Goal: Task Accomplishment & Management: Manage account settings

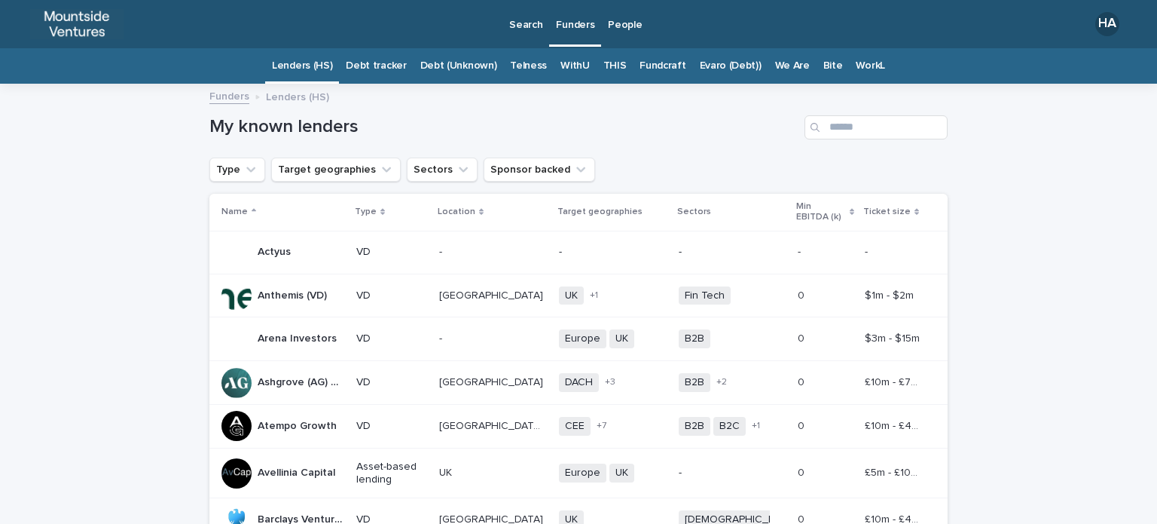
click at [567, 26] on p "Funders" at bounding box center [575, 16] width 38 height 32
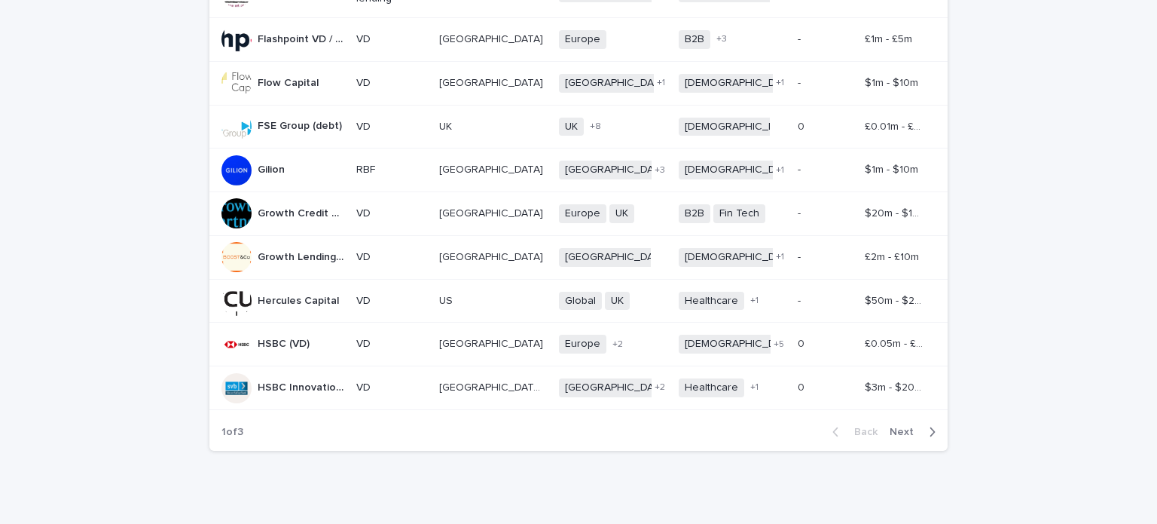
scroll to position [1156, 0]
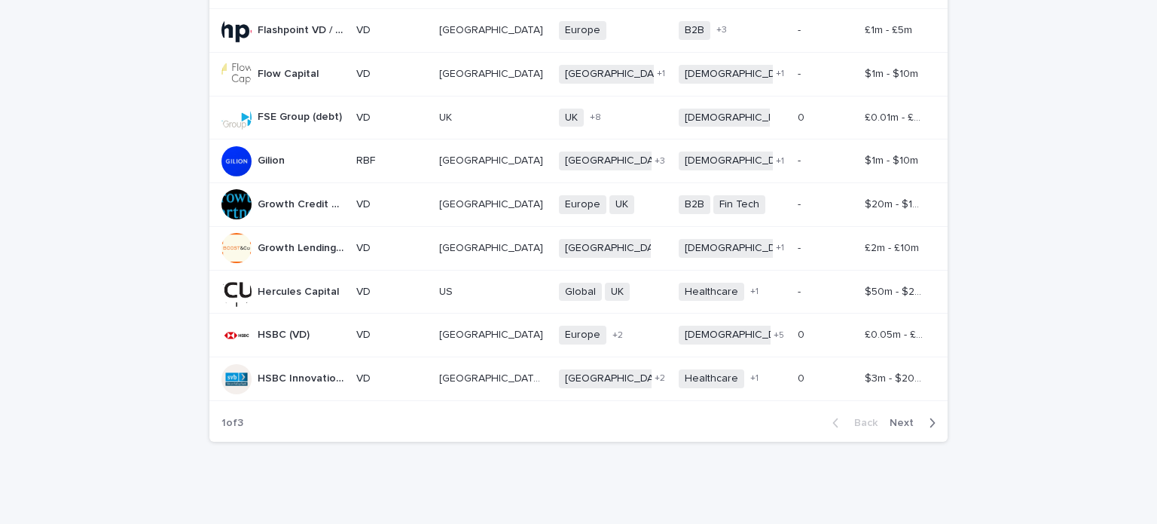
click at [898, 417] on span "Next" at bounding box center [906, 422] width 33 height 11
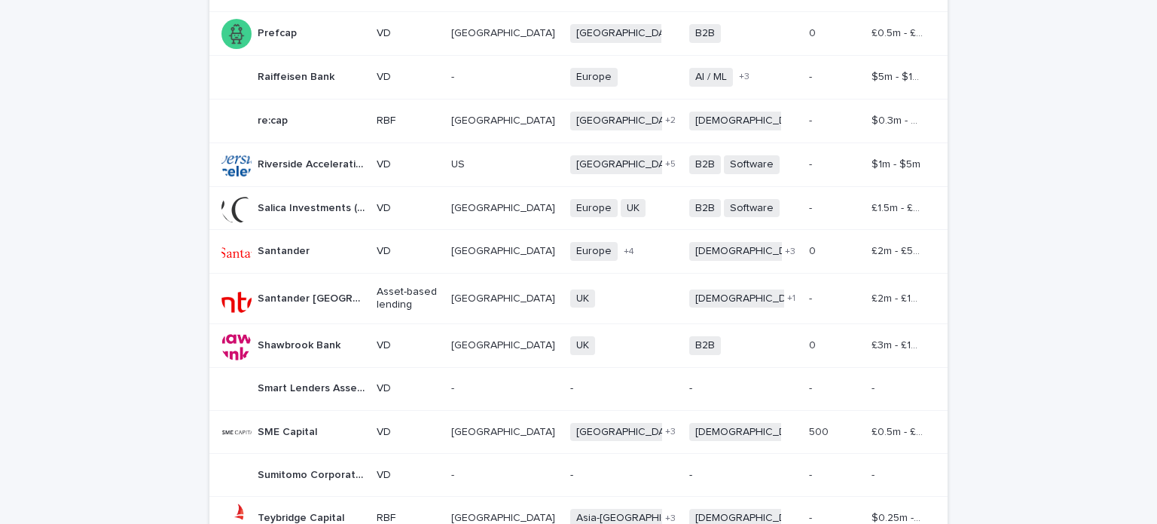
scroll to position [1154, 0]
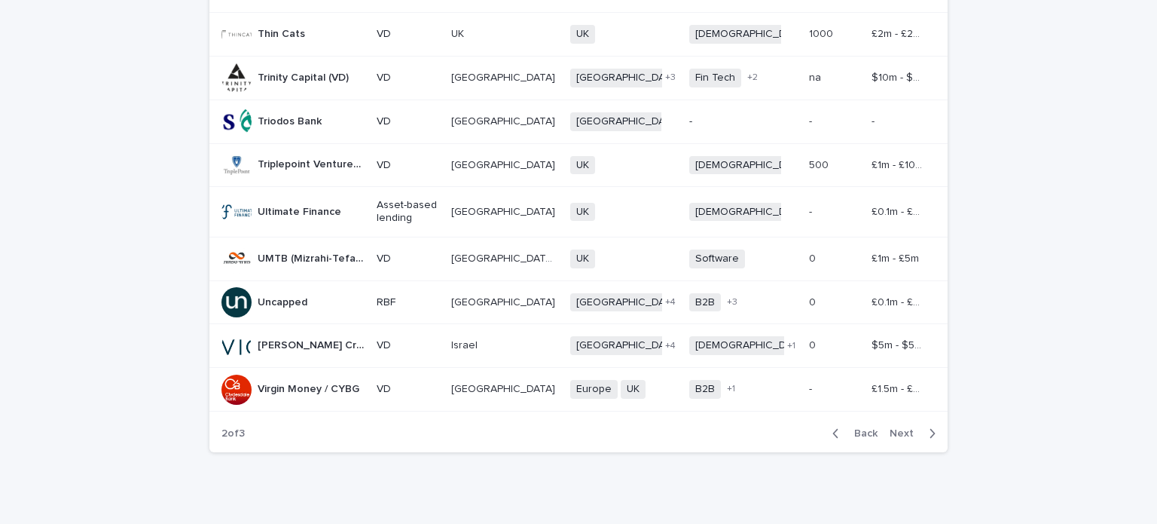
click at [900, 428] on span "Next" at bounding box center [906, 433] width 33 height 11
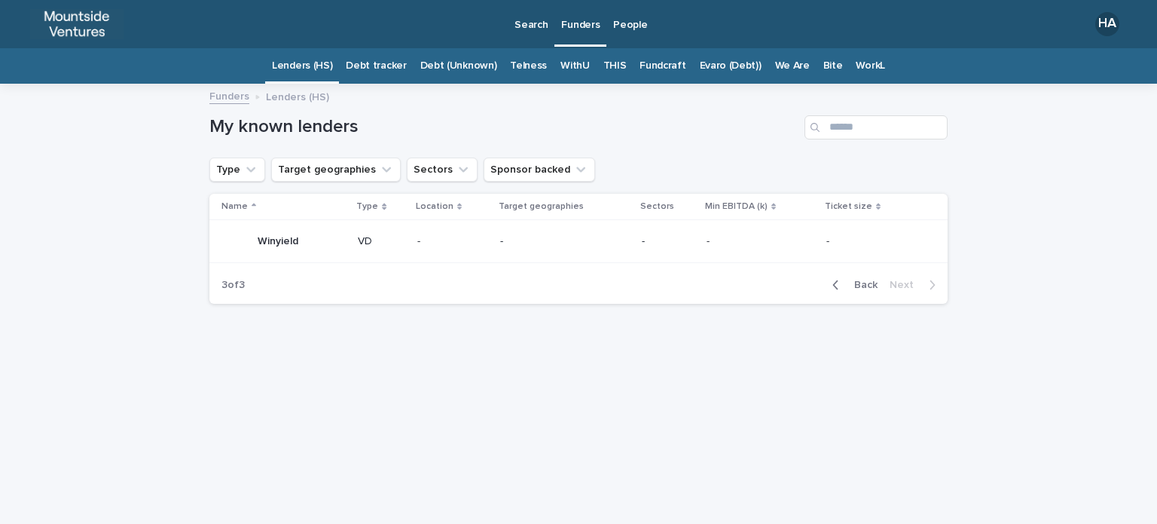
click at [573, 23] on p "Funders" at bounding box center [580, 16] width 38 height 32
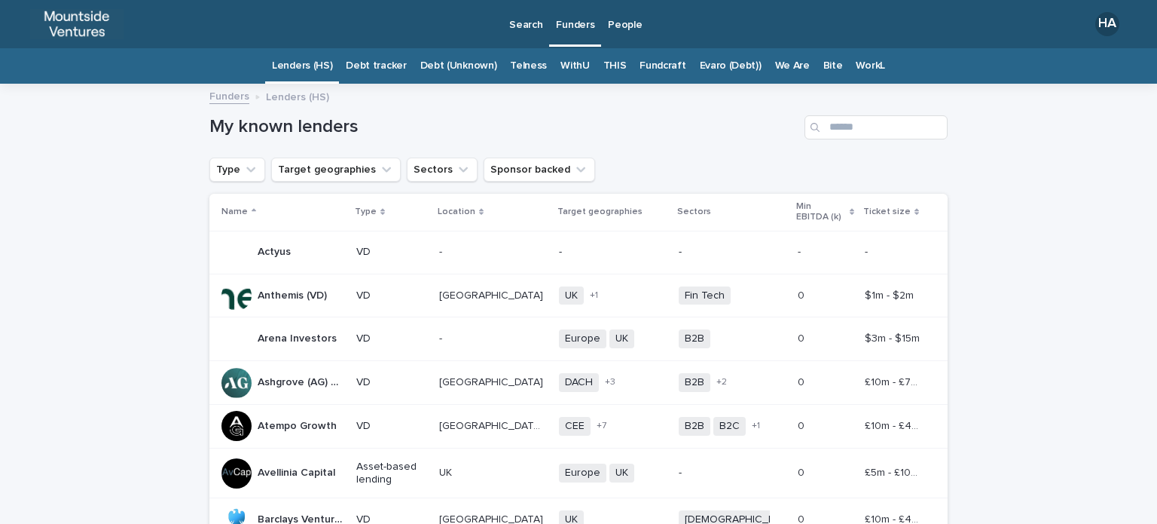
click at [623, 18] on p "People" at bounding box center [625, 16] width 34 height 32
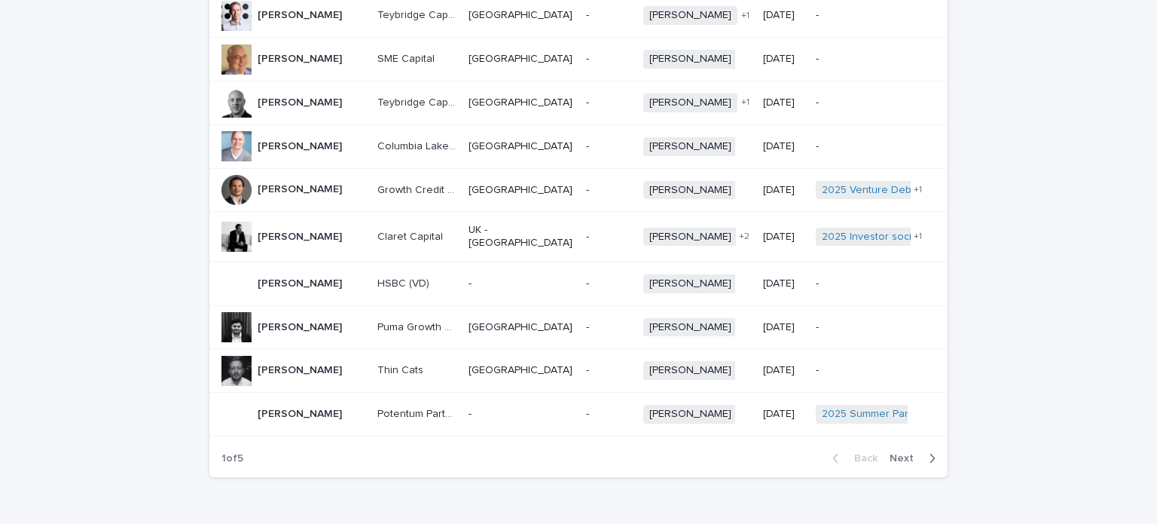
scroll to position [1089, 0]
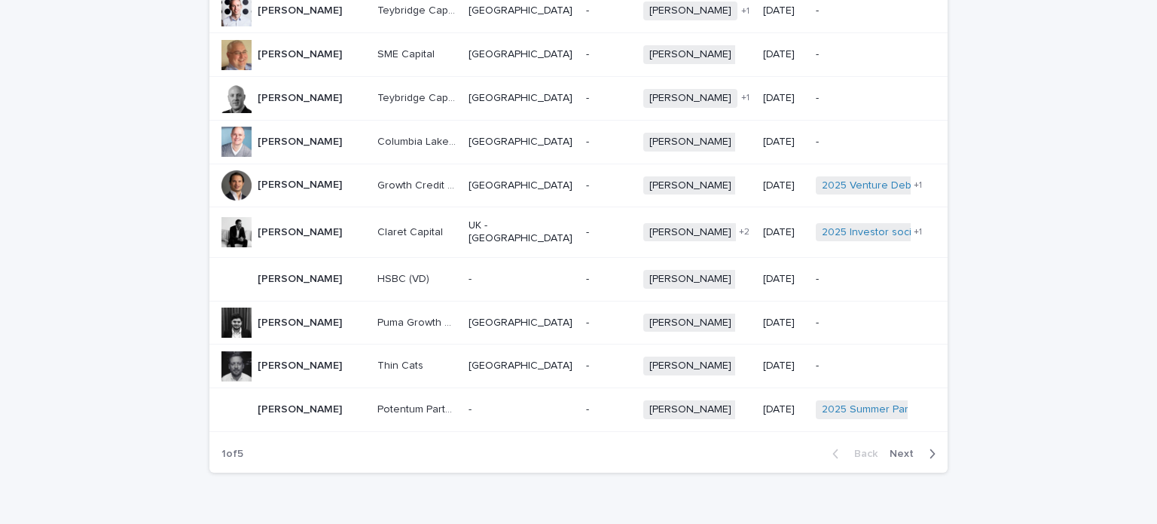
click at [898, 448] on span "Next" at bounding box center [906, 453] width 33 height 11
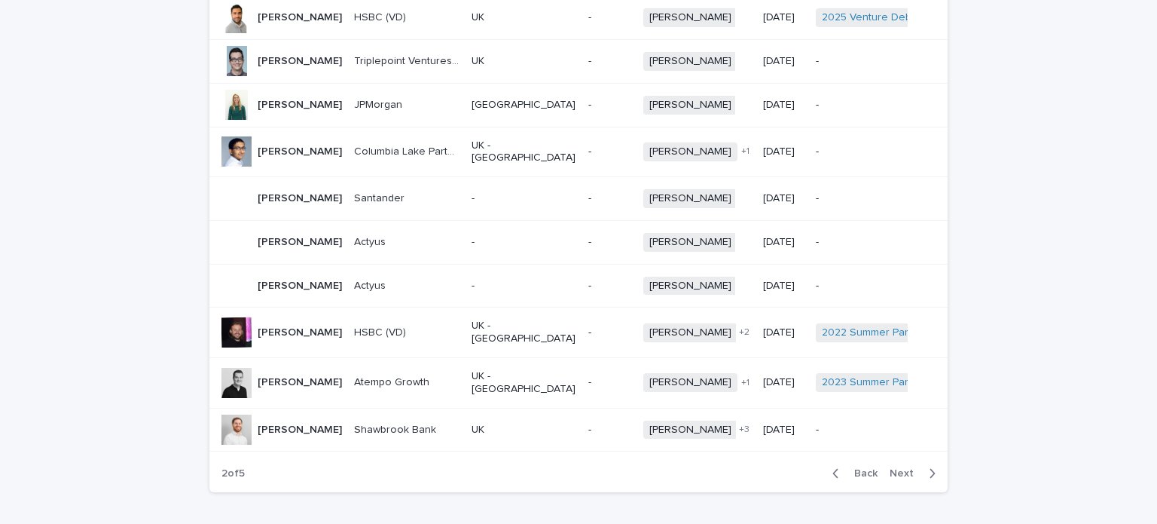
click at [903, 468] on span "Next" at bounding box center [906, 473] width 33 height 11
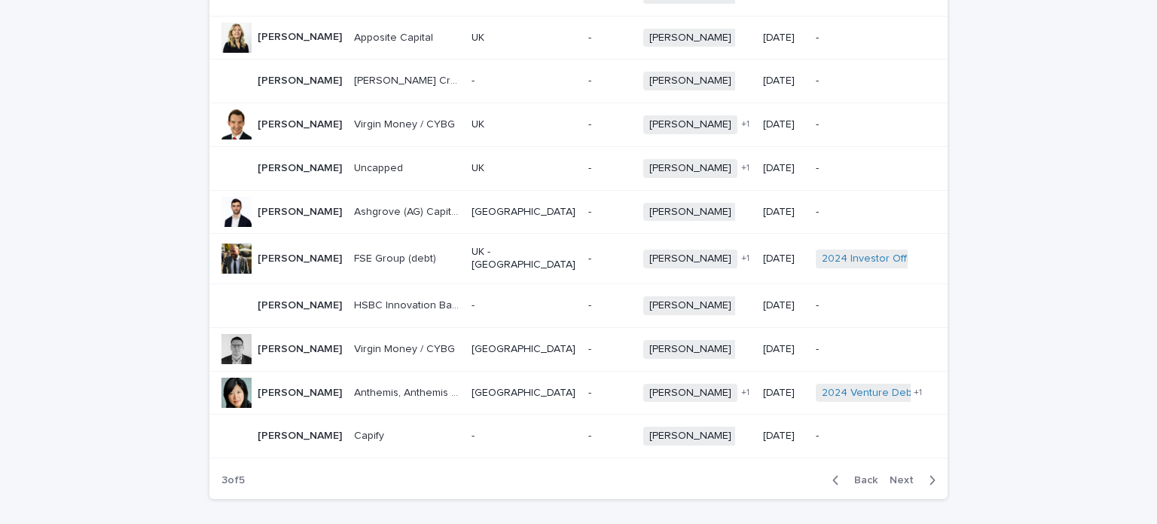
click at [904, 475] on span "Next" at bounding box center [906, 480] width 33 height 11
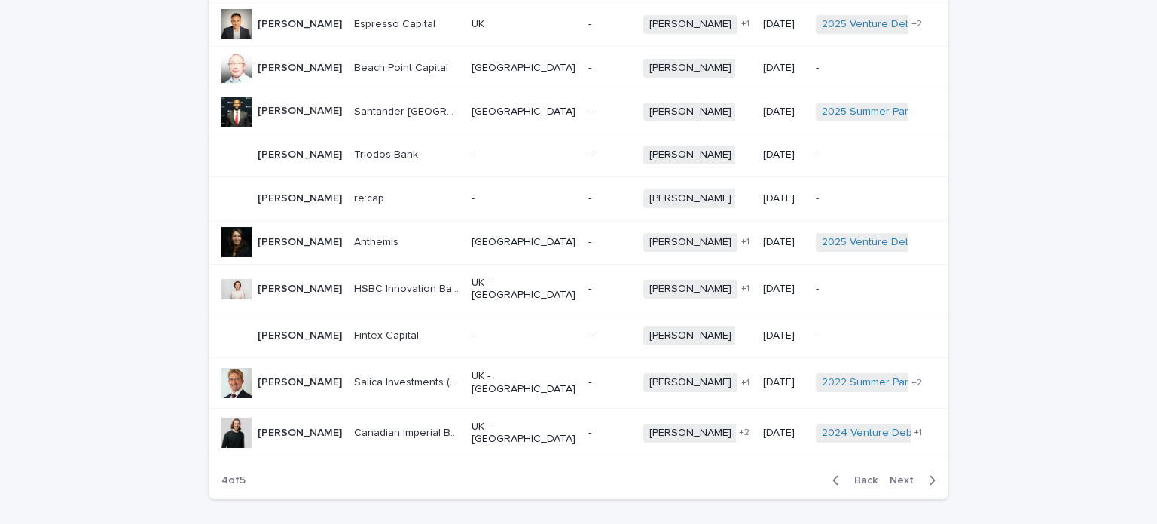
click at [902, 475] on span "Next" at bounding box center [906, 480] width 33 height 11
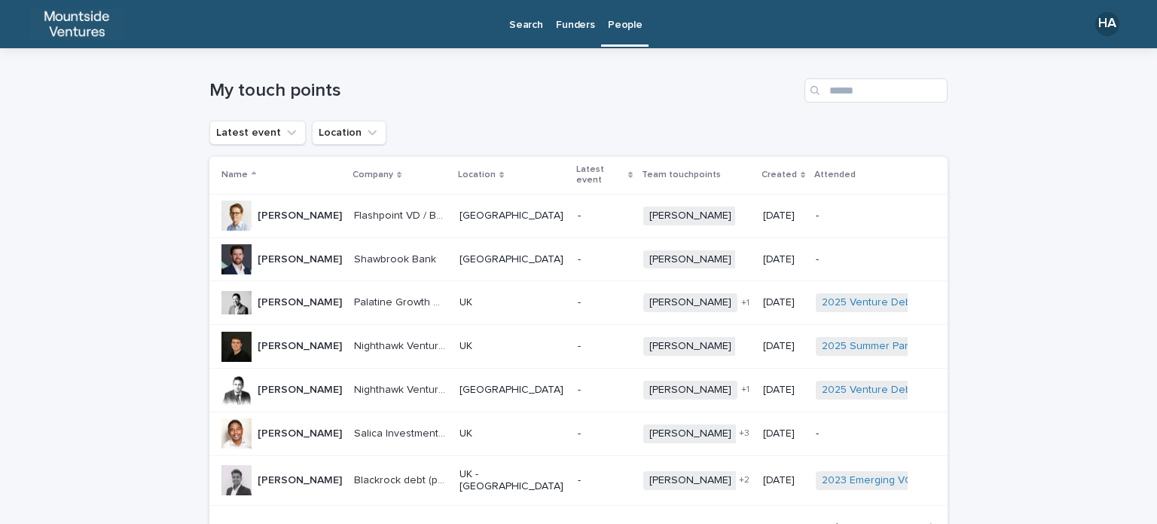
click at [521, 20] on p "Search" at bounding box center [525, 16] width 33 height 32
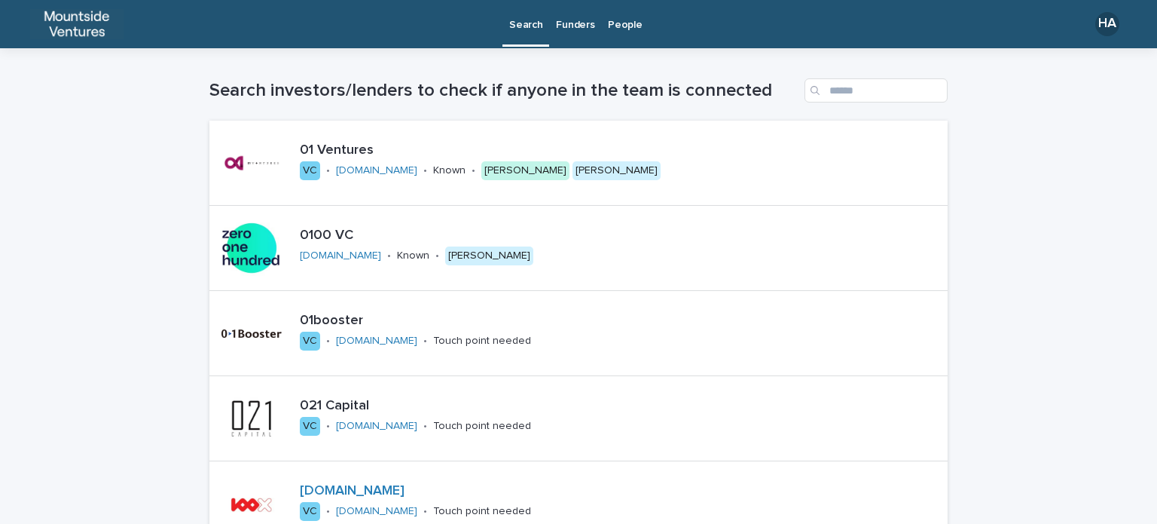
click at [573, 27] on p "Funders" at bounding box center [575, 16] width 38 height 32
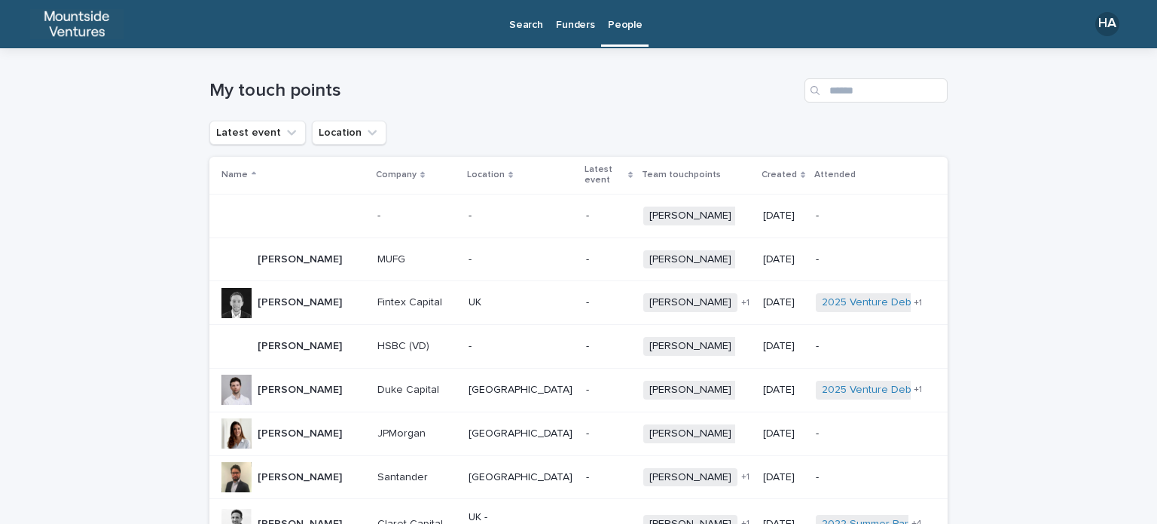
click at [582, 29] on p "Funders" at bounding box center [575, 16] width 38 height 32
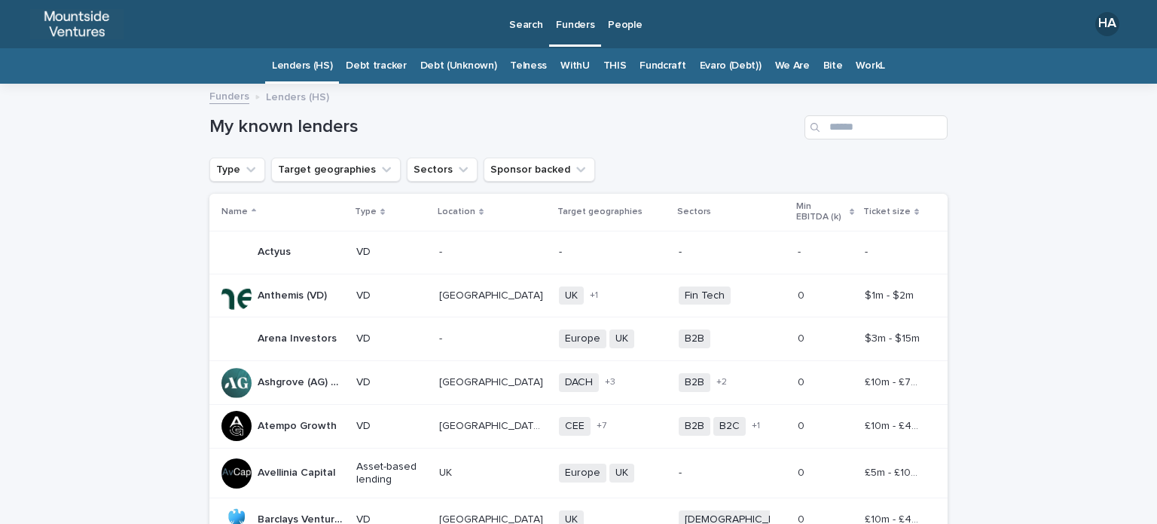
click at [645, 65] on link "Fundcraft" at bounding box center [663, 65] width 46 height 35
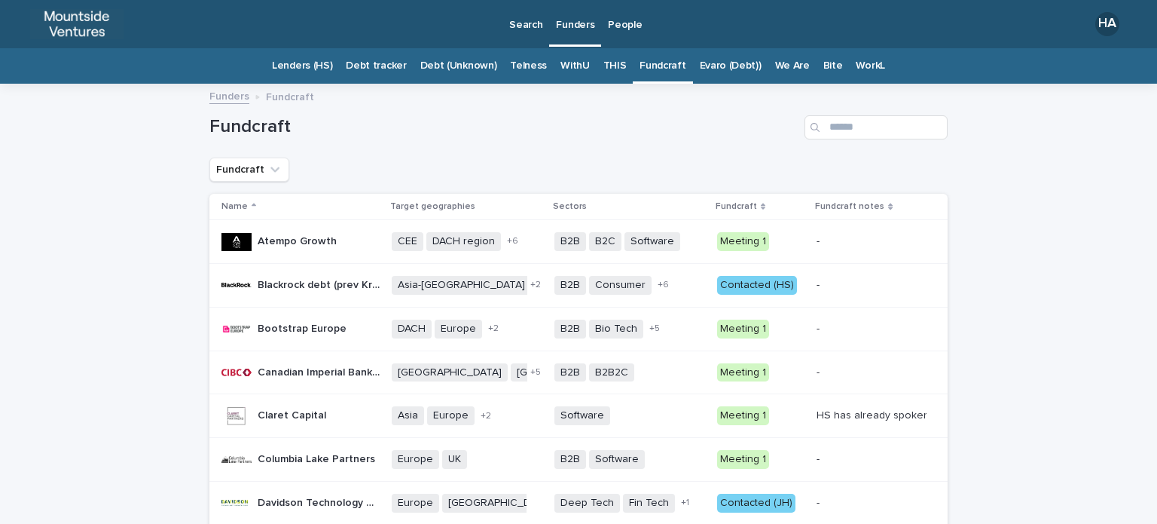
click at [732, 287] on div "Contacted (HS)" at bounding box center [757, 285] width 80 height 19
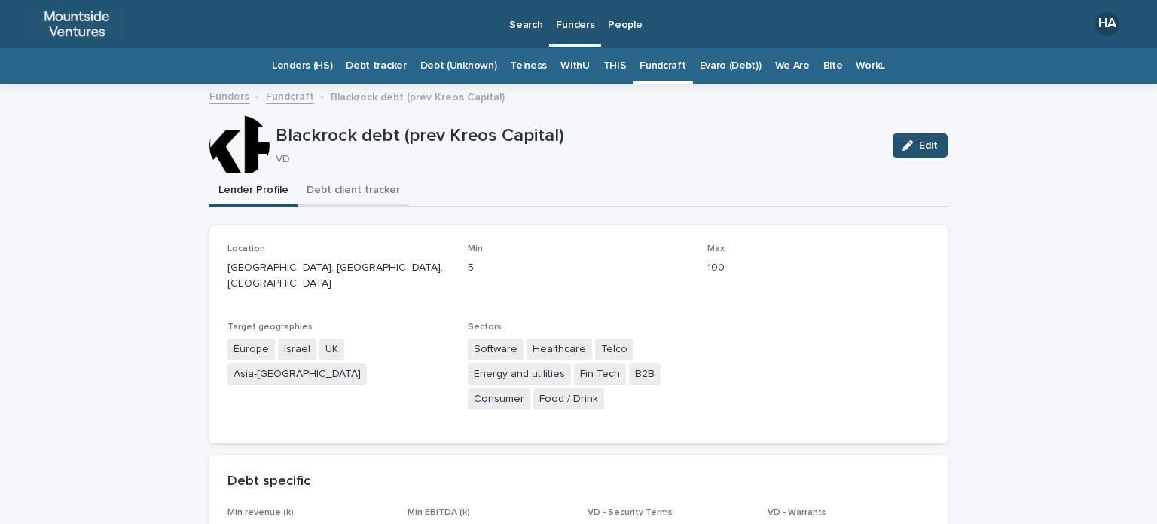
click at [326, 193] on button "Debt client tracker" at bounding box center [354, 192] width 112 height 32
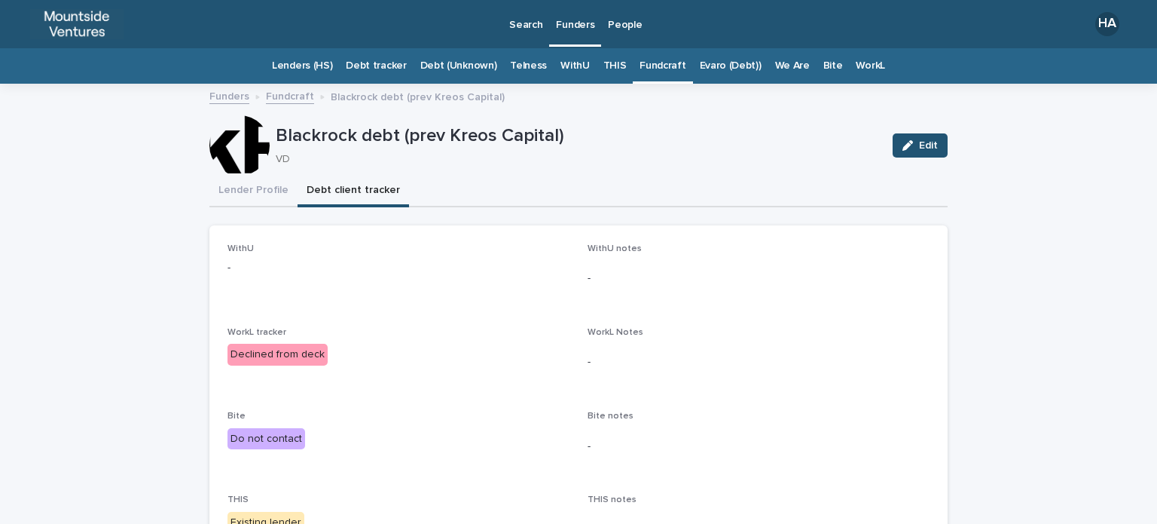
click at [913, 159] on div "Edit" at bounding box center [917, 145] width 61 height 60
click at [909, 151] on button "Edit" at bounding box center [920, 145] width 55 height 24
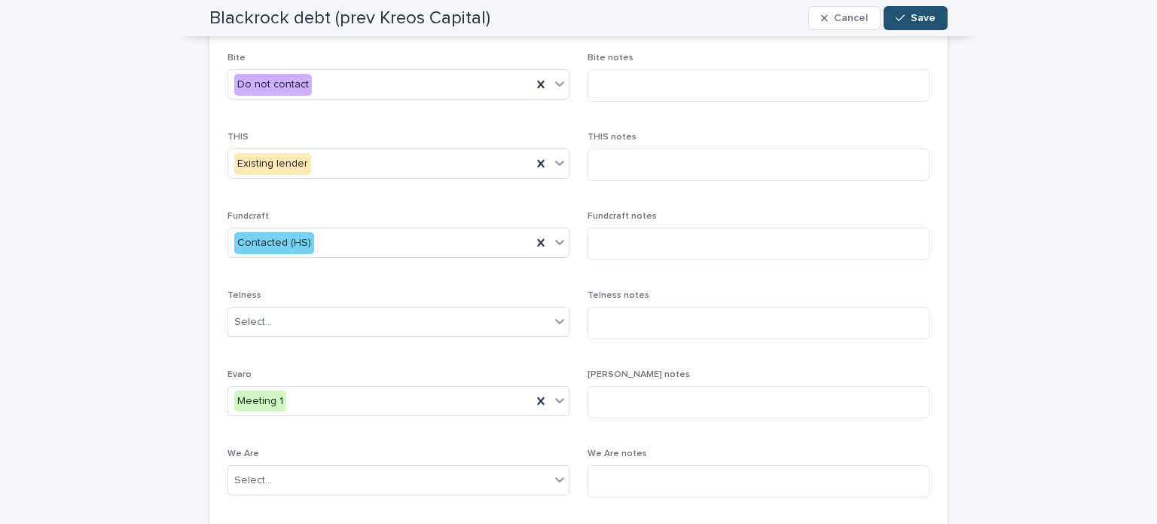
scroll to position [350, 0]
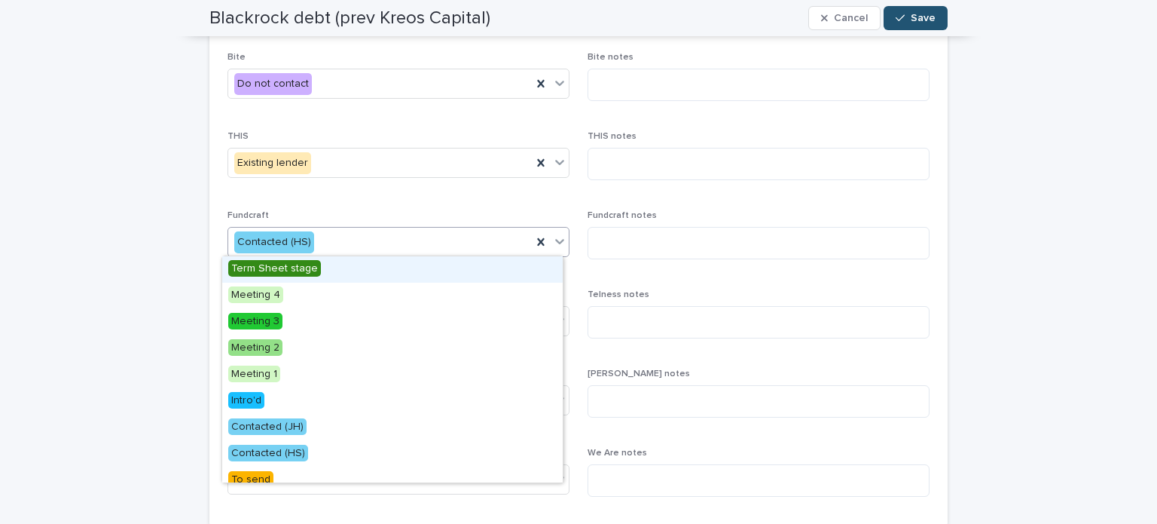
click at [404, 242] on div "Contacted (HS)" at bounding box center [380, 242] width 304 height 25
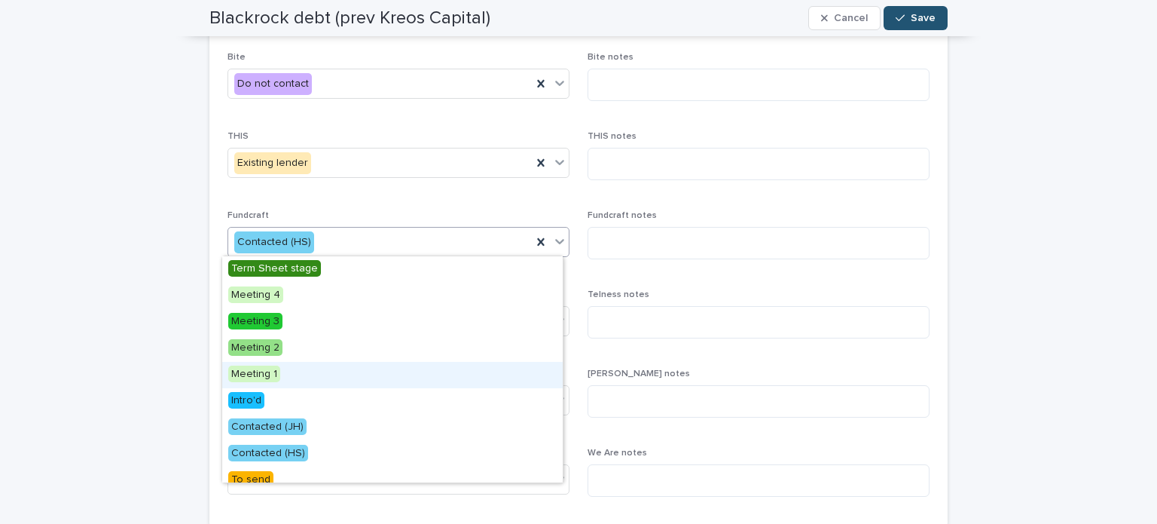
click at [328, 371] on div "Meeting 1" at bounding box center [392, 375] width 341 height 26
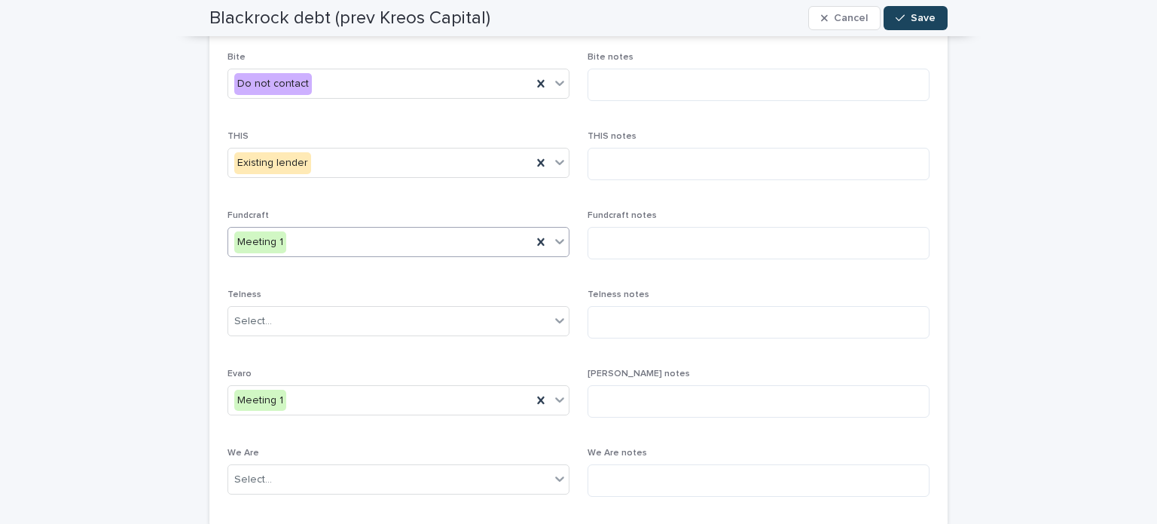
click at [901, 17] on div "button" at bounding box center [903, 18] width 15 height 11
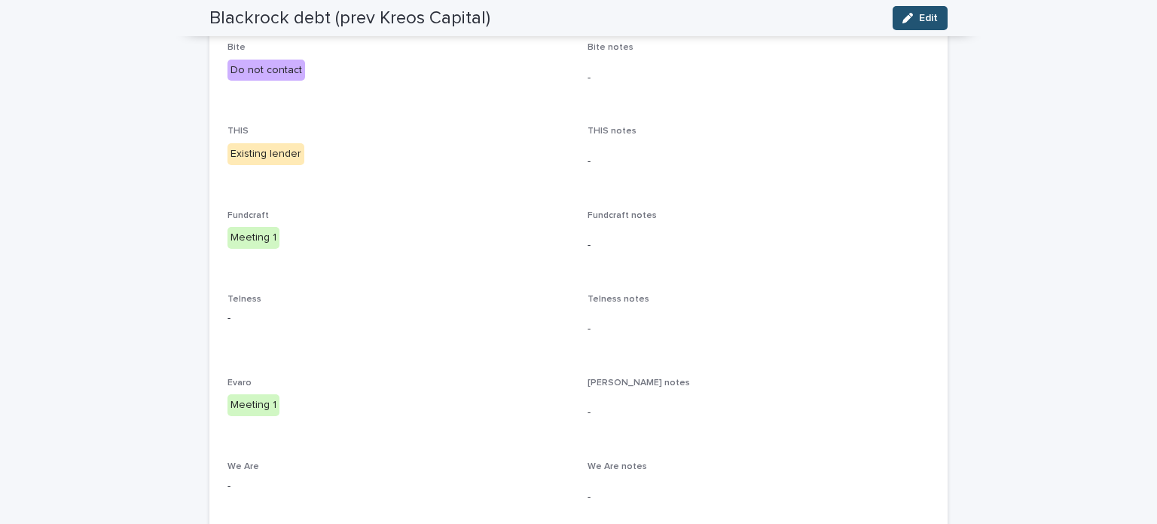
scroll to position [0, 0]
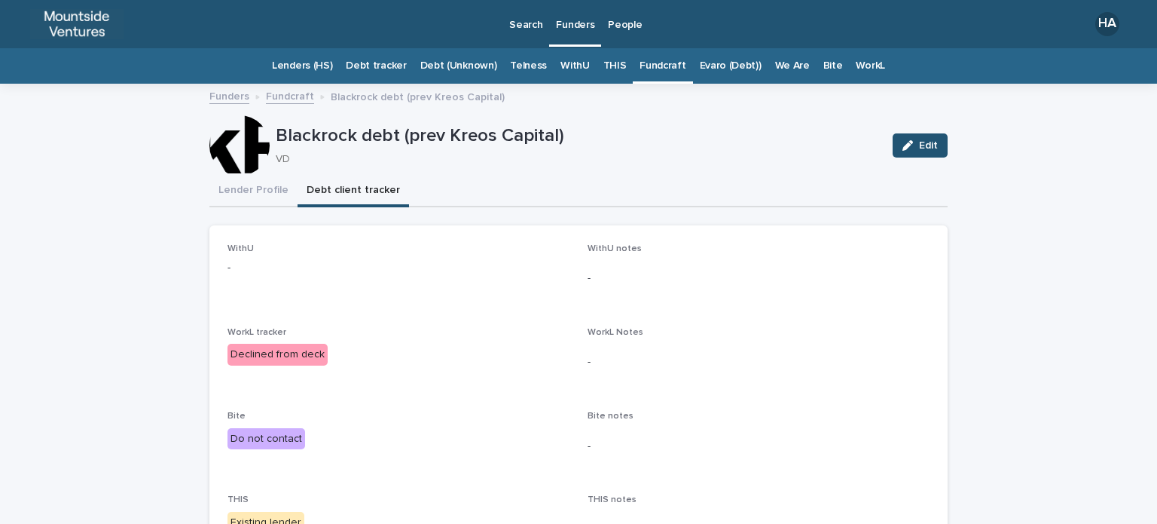
click at [666, 71] on link "Fundcraft" at bounding box center [663, 65] width 46 height 35
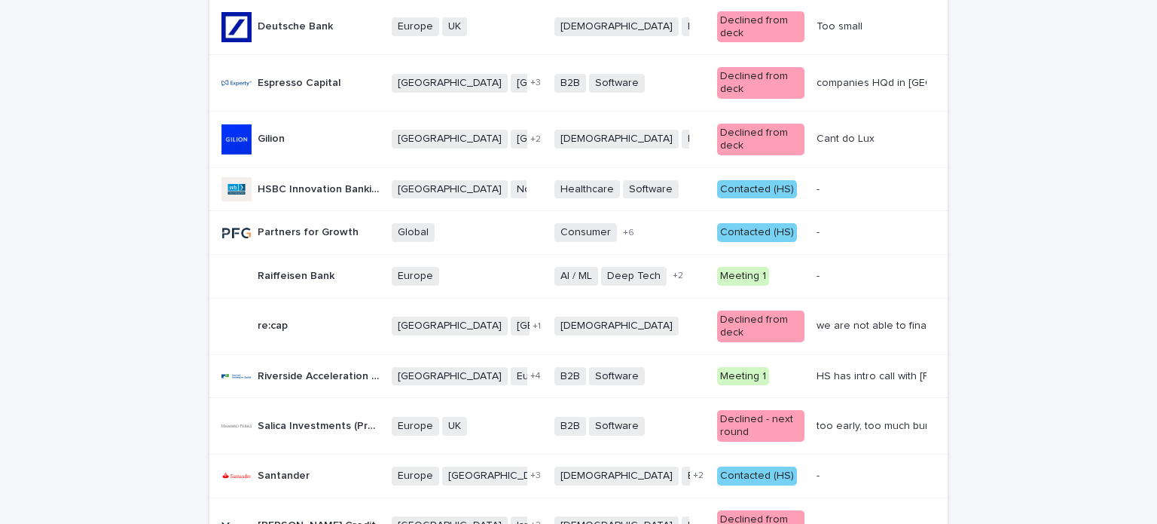
scroll to position [527, 0]
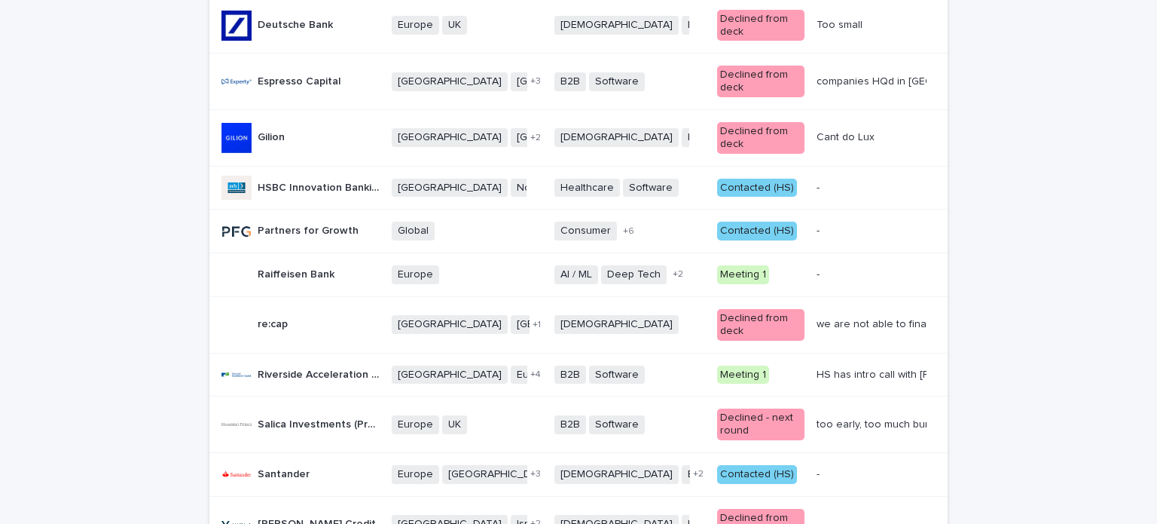
click at [756, 183] on div "Contacted (HS)" at bounding box center [757, 188] width 80 height 19
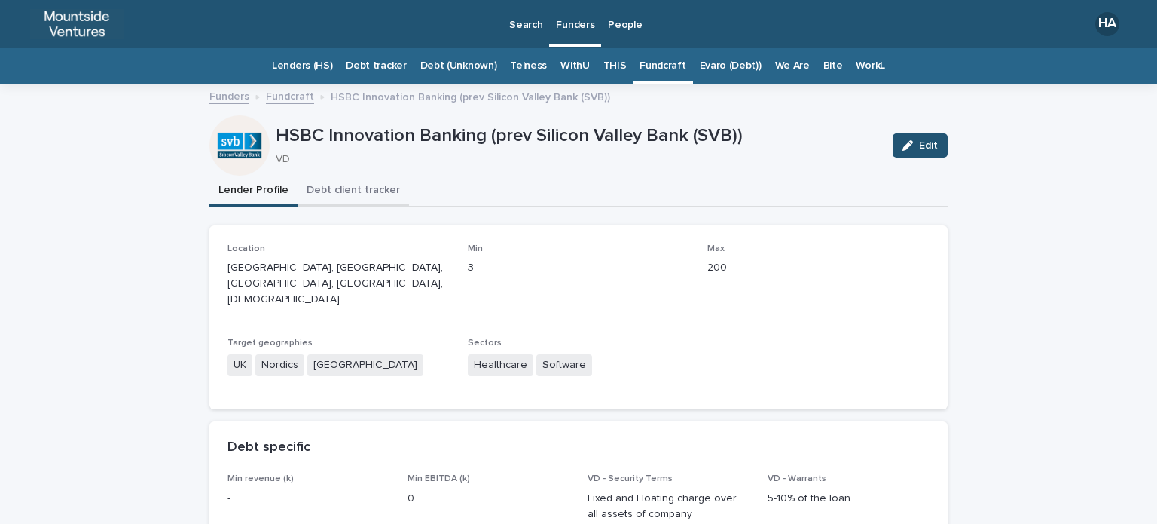
click at [344, 195] on button "Debt client tracker" at bounding box center [354, 192] width 112 height 32
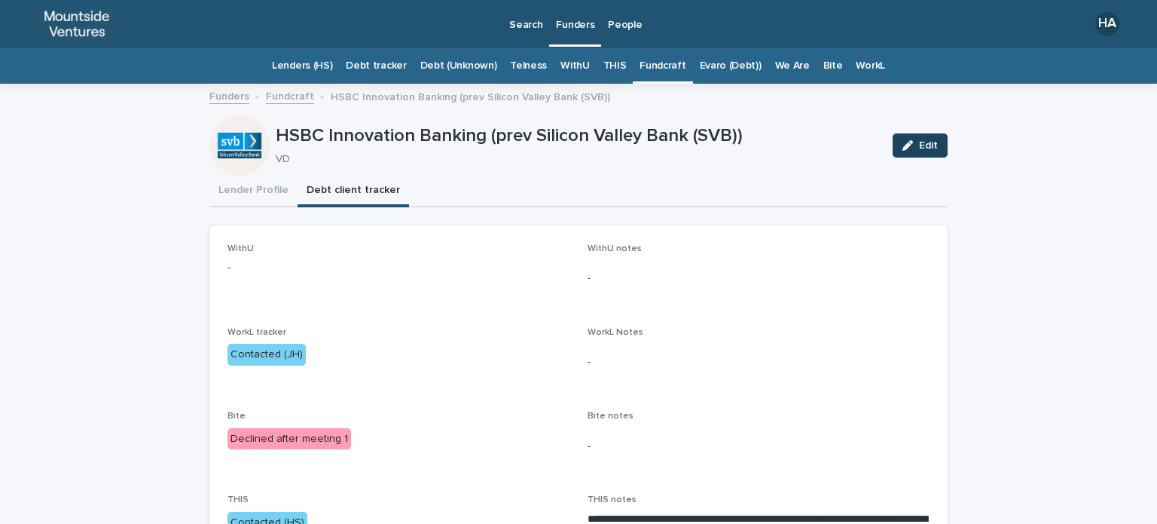
click at [915, 152] on button "Edit" at bounding box center [920, 145] width 55 height 24
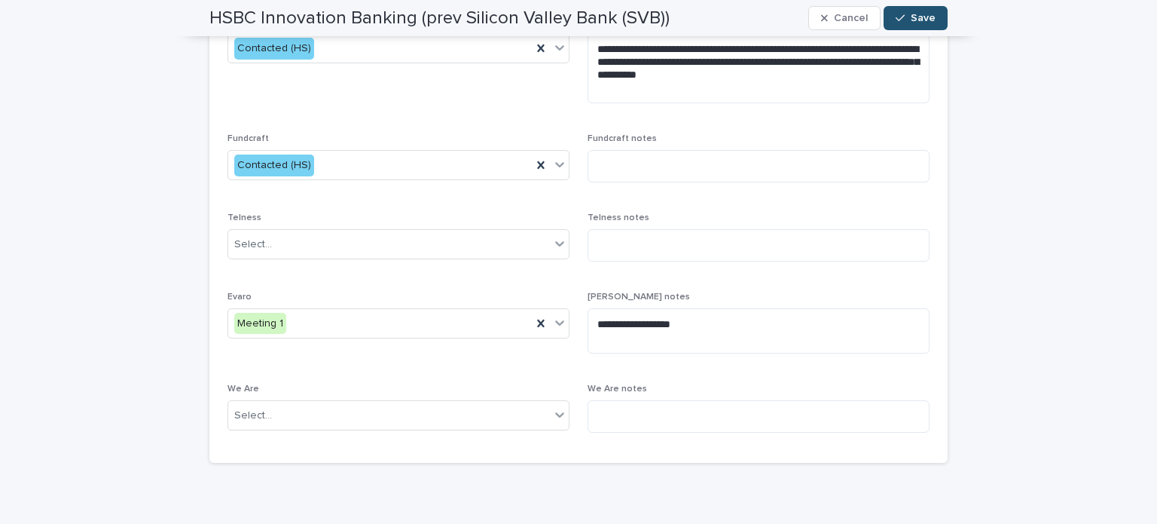
scroll to position [464, 0]
click at [450, 159] on div "Contacted (HS)" at bounding box center [380, 165] width 304 height 25
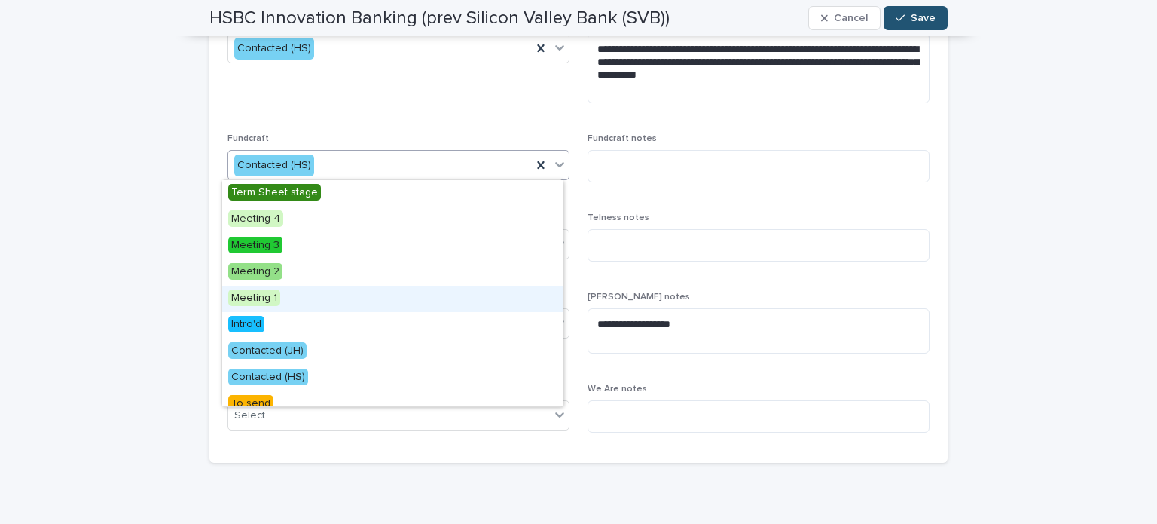
click at [378, 298] on div "Meeting 1" at bounding box center [392, 299] width 341 height 26
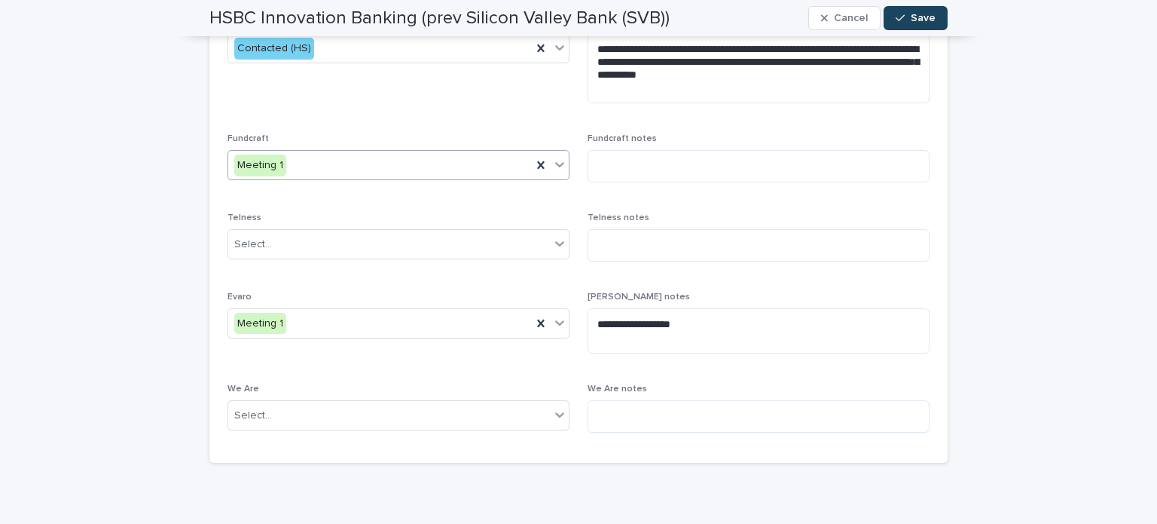
click at [896, 14] on icon "button" at bounding box center [900, 18] width 9 height 11
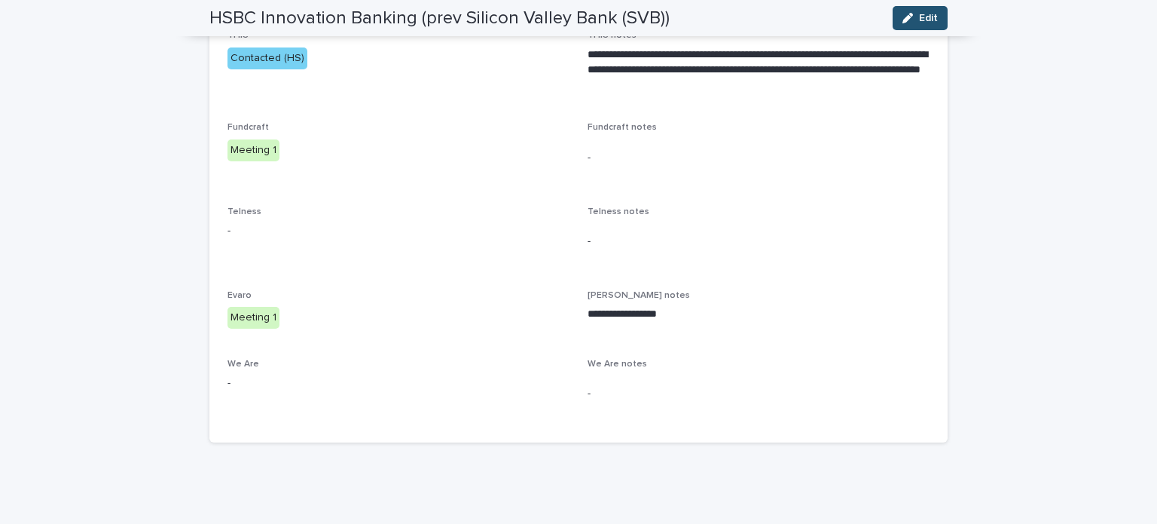
scroll to position [454, 0]
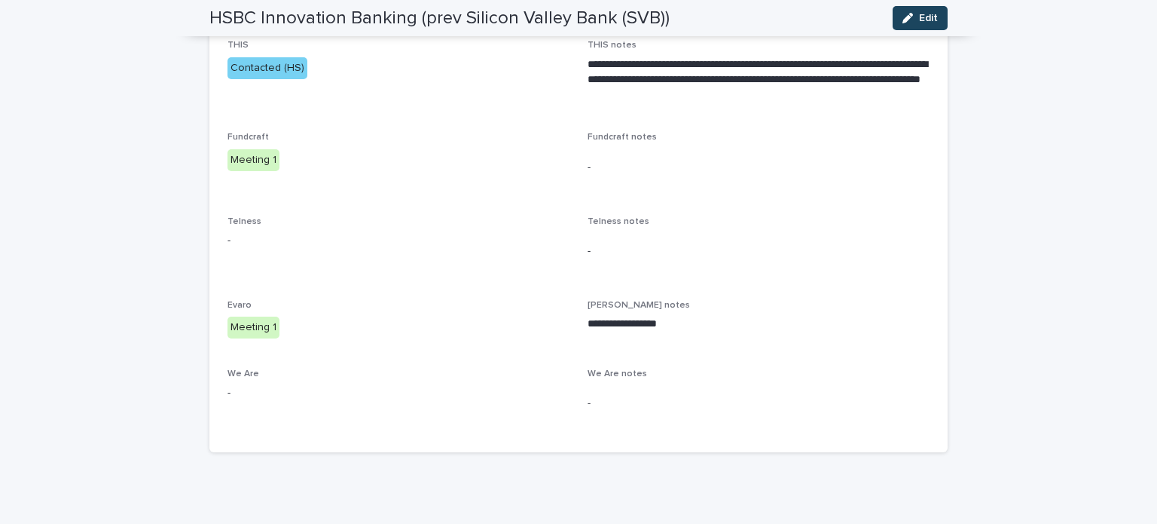
click at [910, 19] on div "button" at bounding box center [911, 18] width 17 height 11
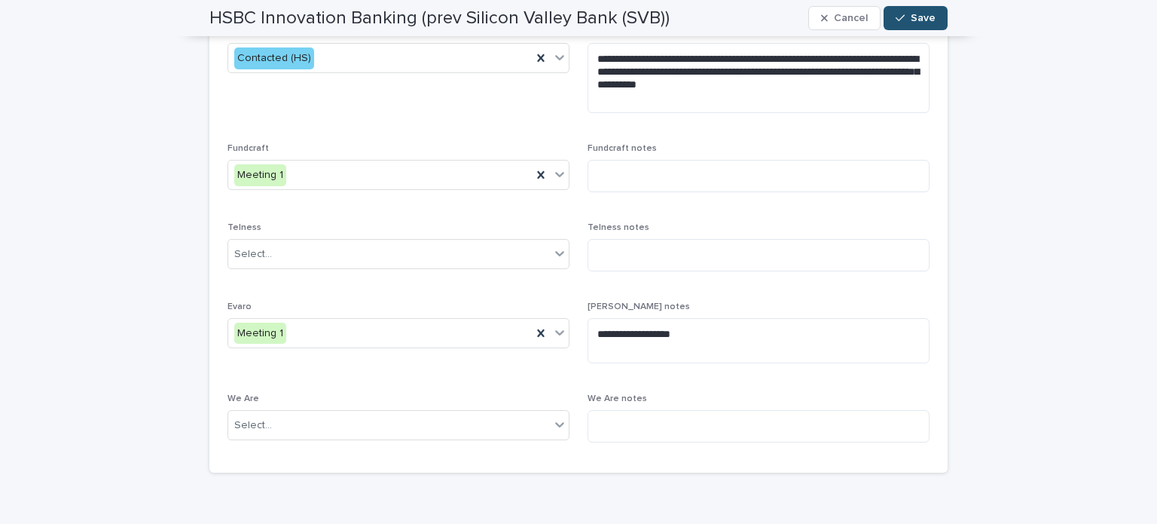
scroll to position [438, 0]
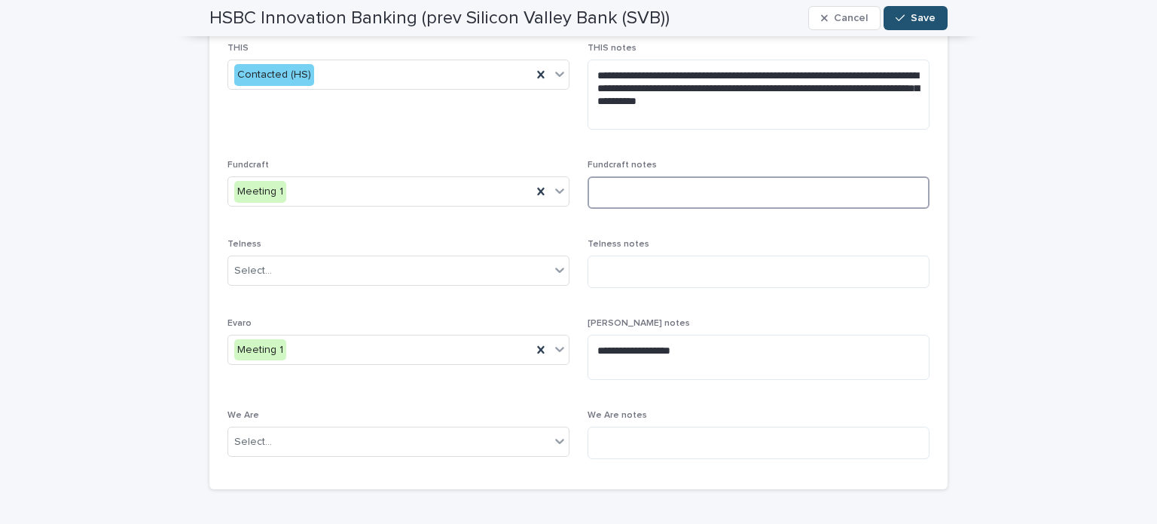
click at [646, 188] on textarea at bounding box center [759, 192] width 342 height 32
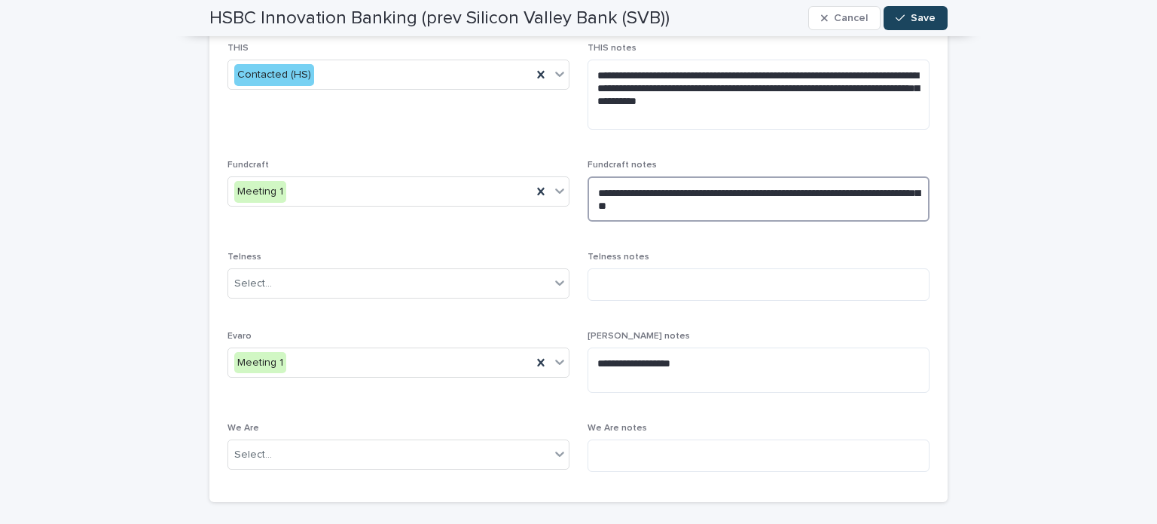
type textarea "**********"
click at [903, 18] on div "button" at bounding box center [903, 18] width 15 height 11
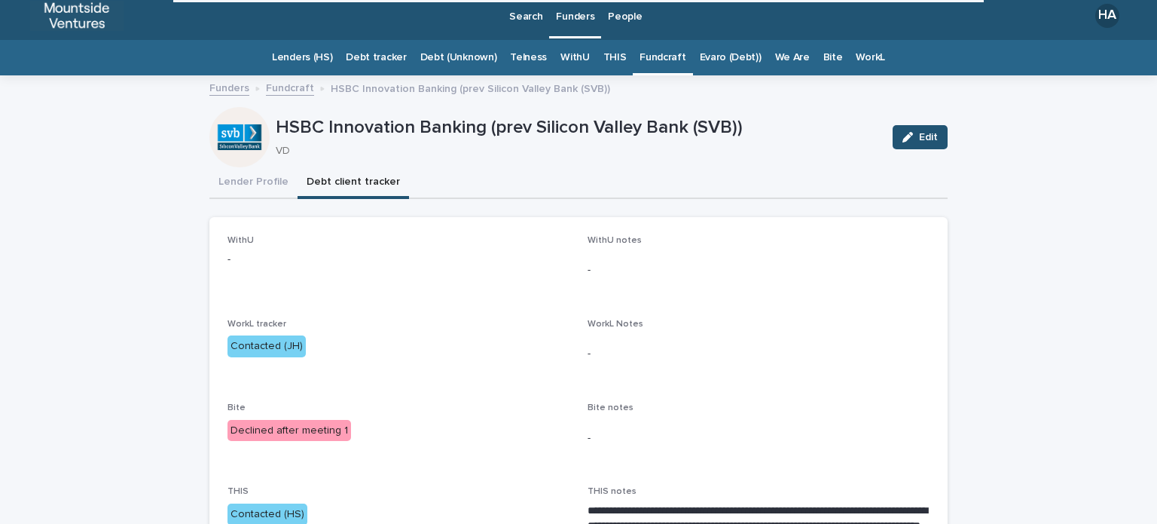
scroll to position [0, 0]
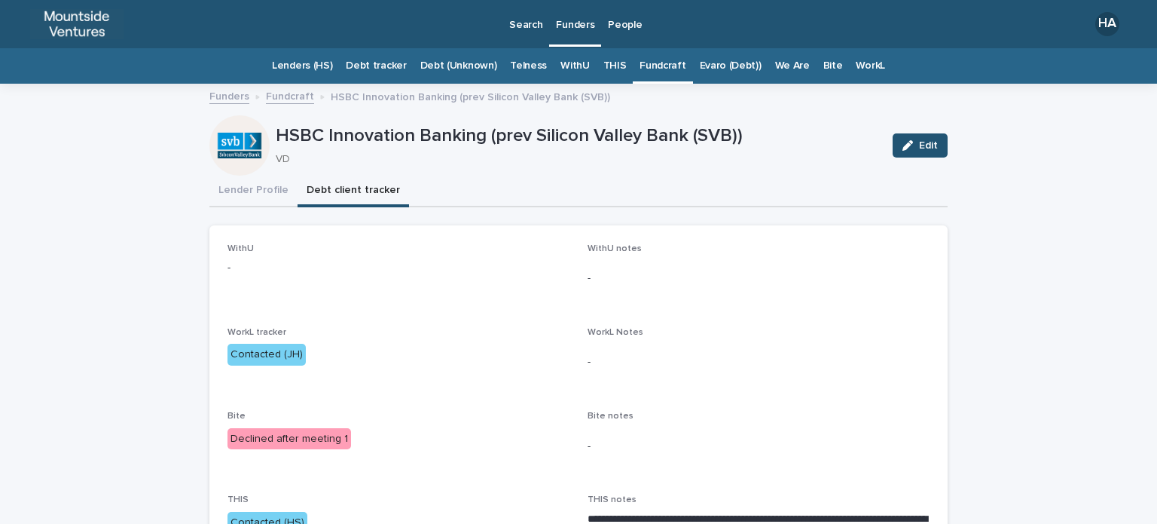
click at [657, 68] on link "Fundcraft" at bounding box center [663, 65] width 46 height 35
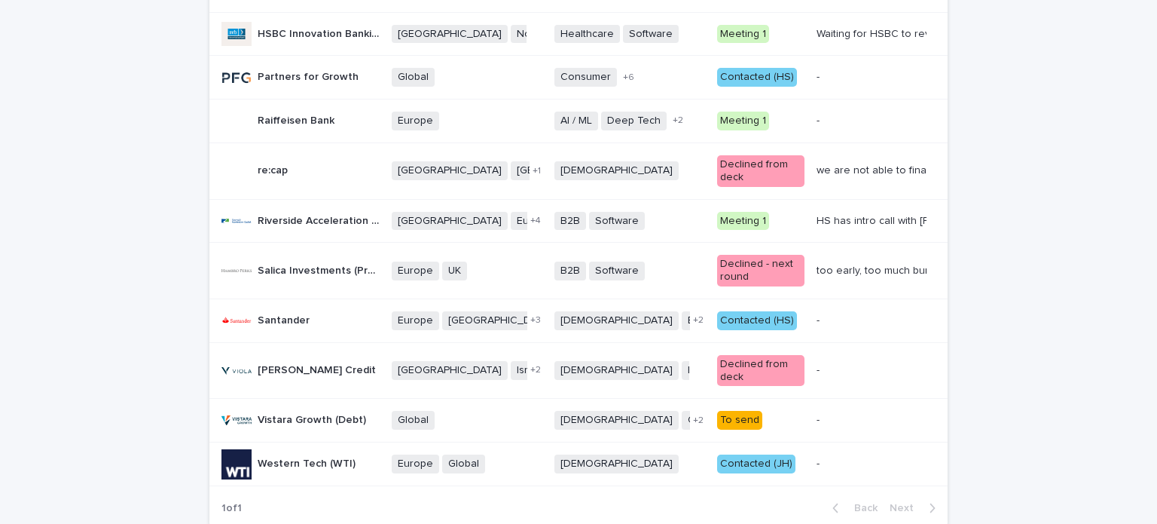
scroll to position [695, 0]
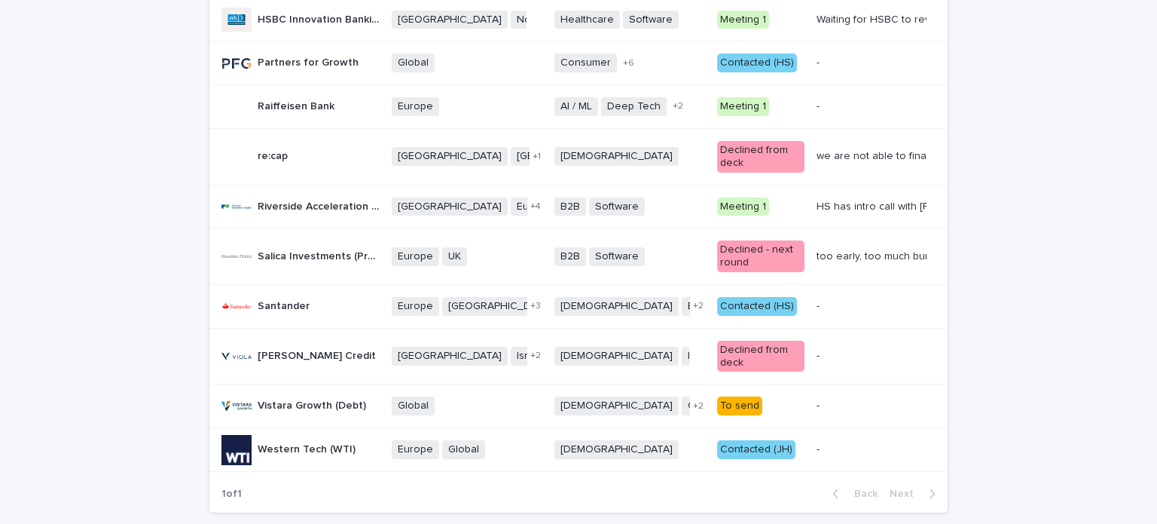
click at [730, 294] on div "Contacted (HS)" at bounding box center [760, 305] width 87 height 22
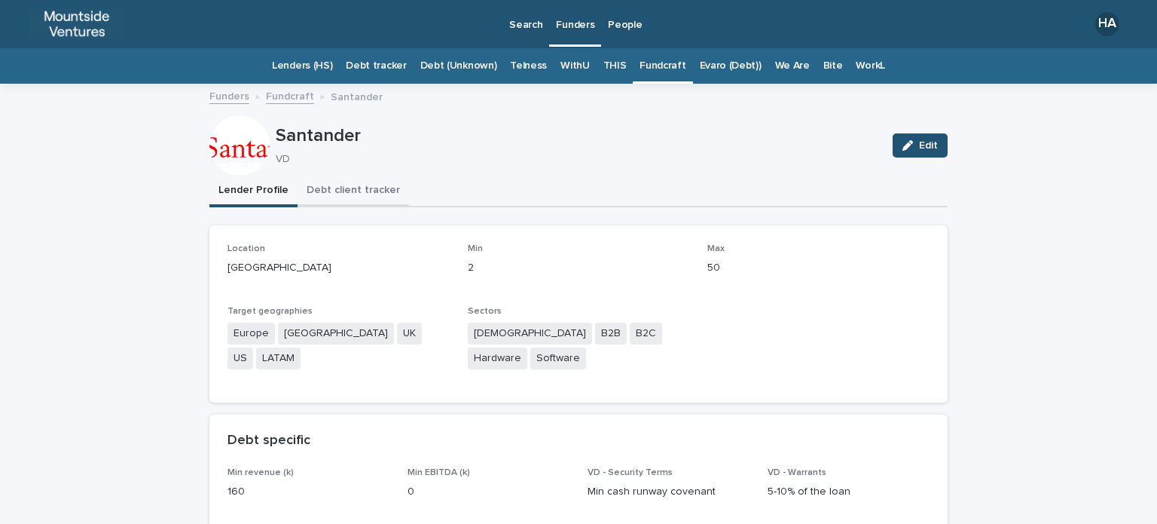
click at [364, 195] on button "Debt client tracker" at bounding box center [354, 192] width 112 height 32
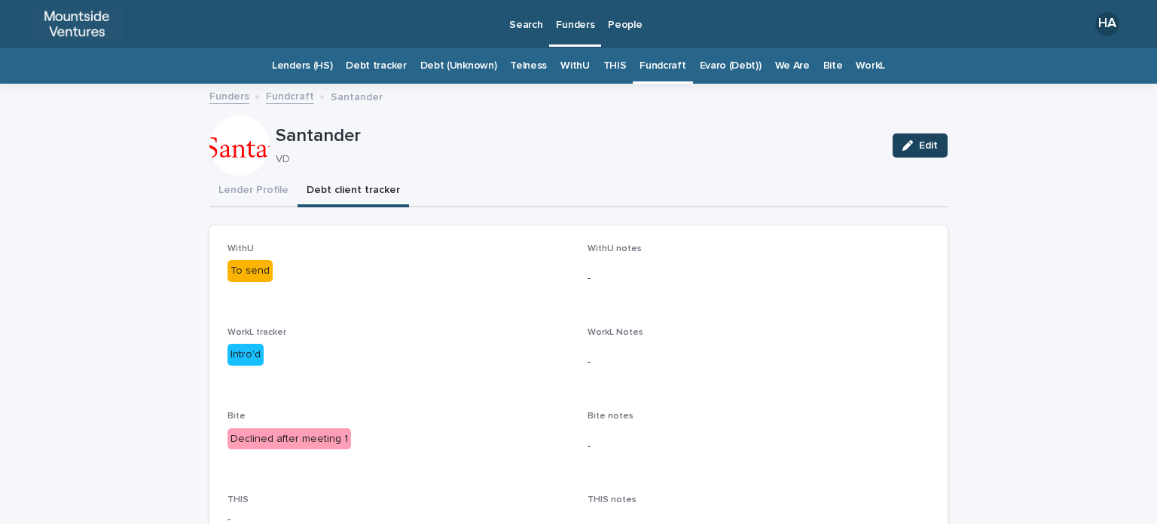
click at [919, 143] on span "Edit" at bounding box center [928, 145] width 19 height 11
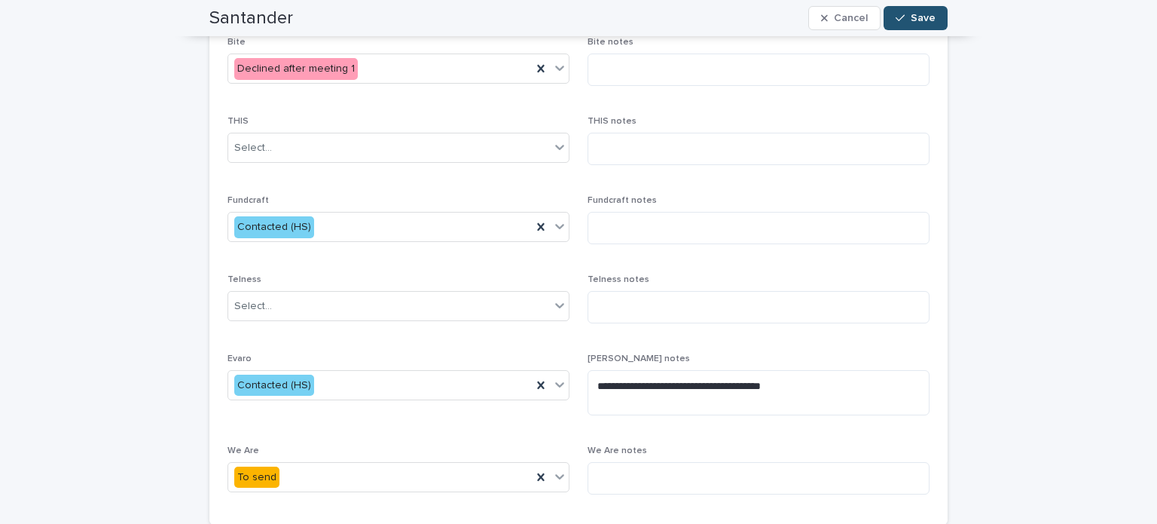
scroll to position [364, 0]
click at [388, 231] on div "Contacted (HS)" at bounding box center [380, 227] width 304 height 25
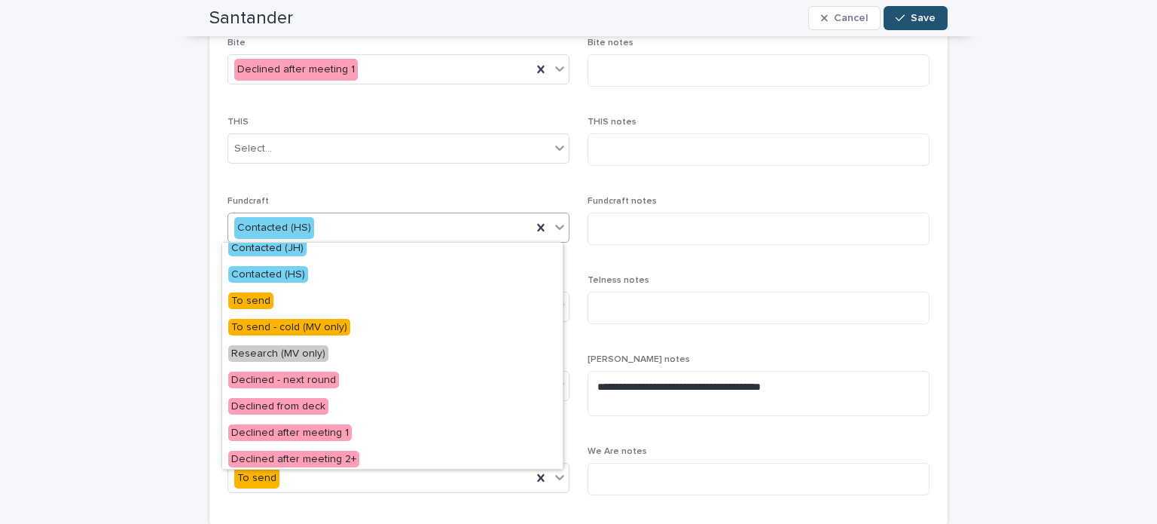
scroll to position [166, 0]
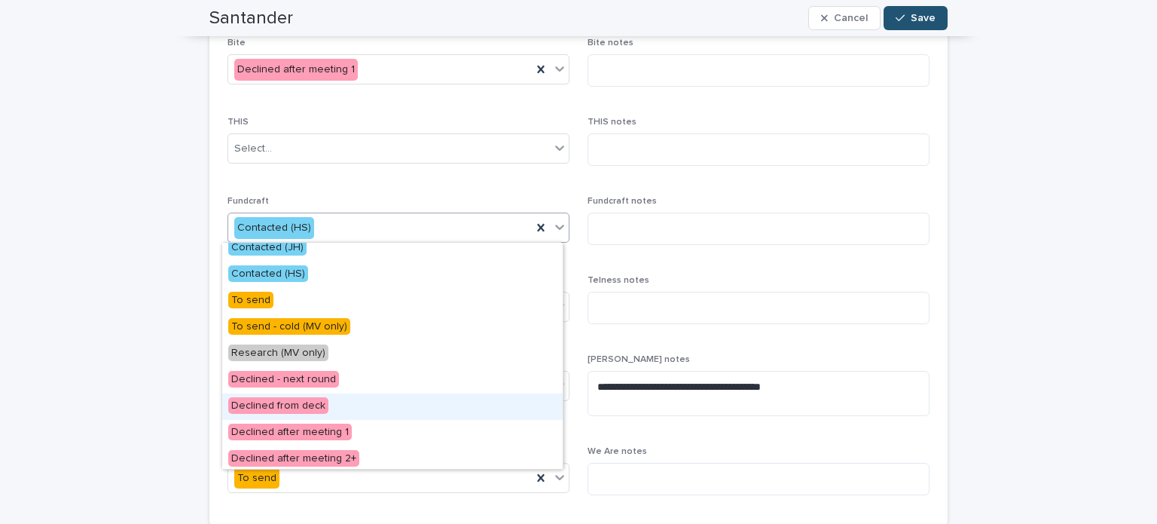
click at [337, 401] on div "Declined from deck" at bounding box center [392, 406] width 341 height 26
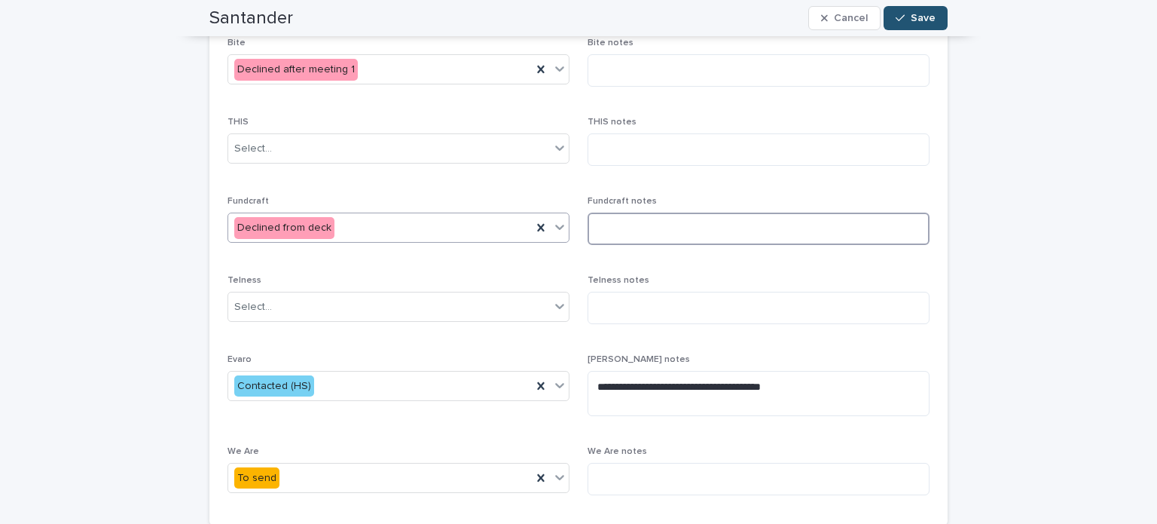
click at [630, 226] on textarea at bounding box center [759, 228] width 342 height 32
type textarea "*********"
click at [751, 384] on textarea "**********" at bounding box center [759, 393] width 342 height 45
drag, startPoint x: 823, startPoint y: 383, endPoint x: 601, endPoint y: 380, distance: 221.5
click at [601, 380] on textarea "**********" at bounding box center [759, 393] width 342 height 45
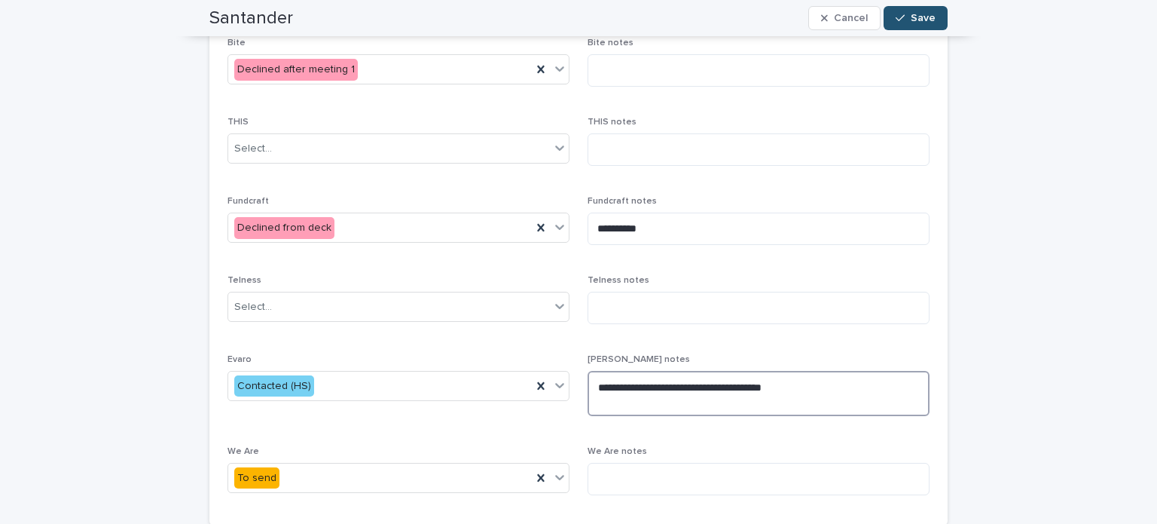
type textarea "*"
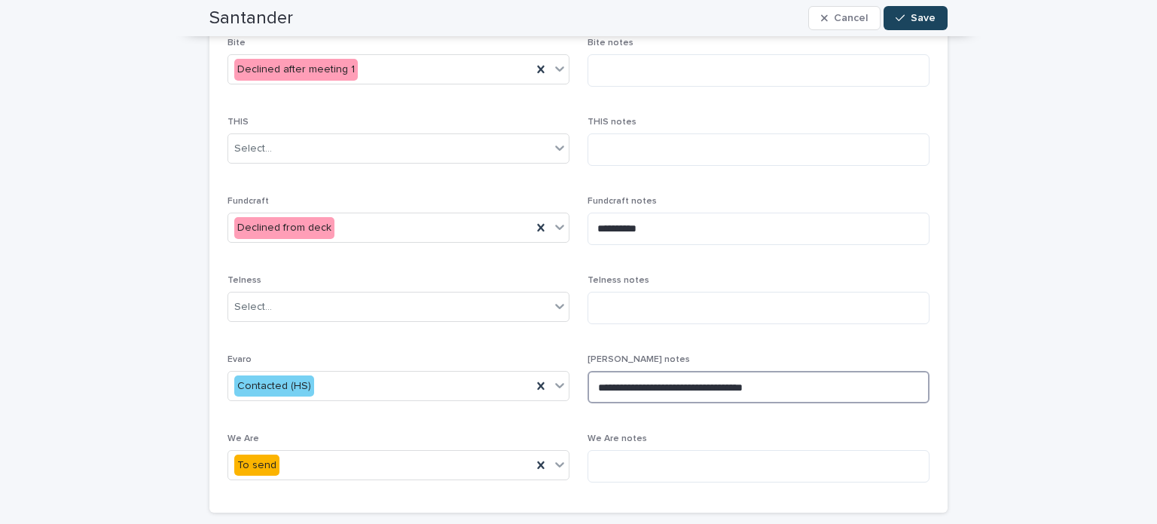
type textarea "**********"
click at [897, 20] on icon "button" at bounding box center [900, 18] width 9 height 11
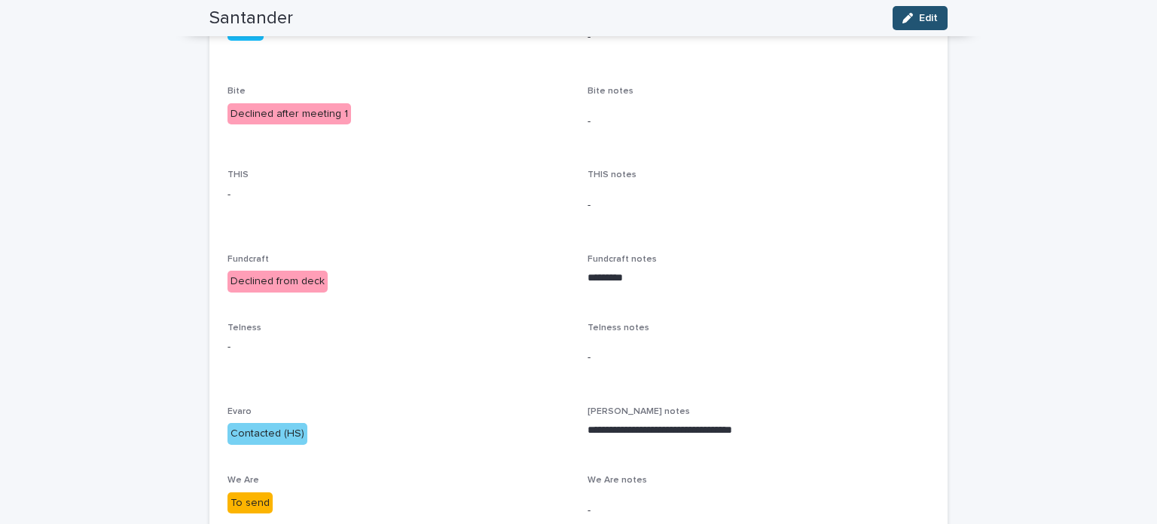
scroll to position [0, 0]
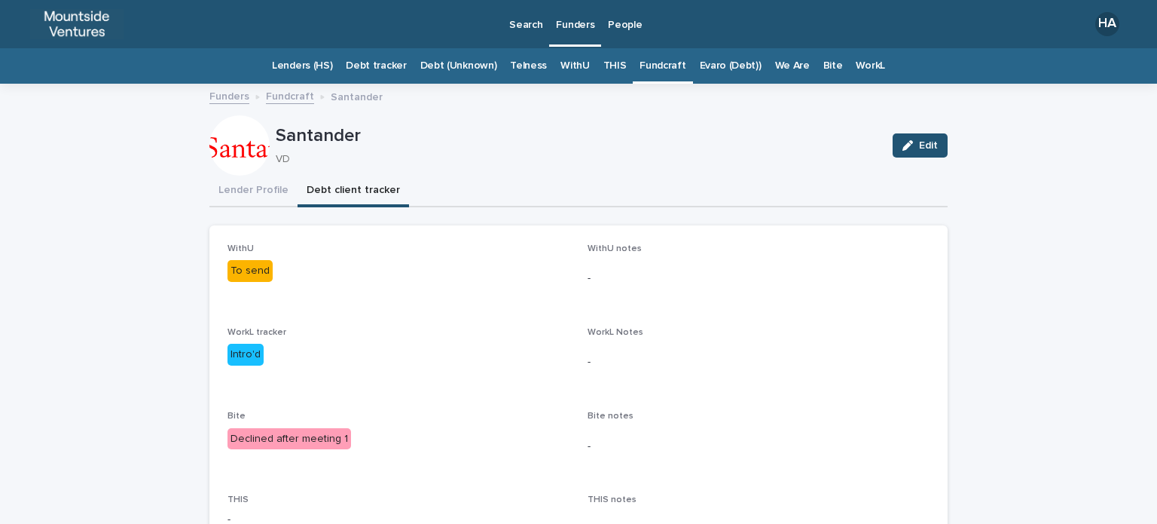
click at [659, 66] on link "Fundcraft" at bounding box center [663, 65] width 46 height 35
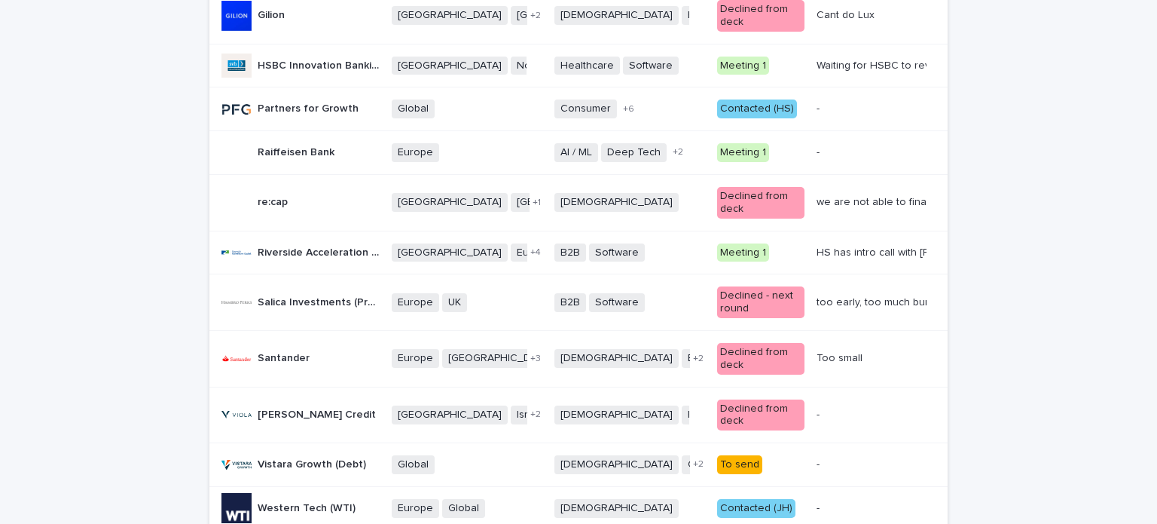
scroll to position [781, 0]
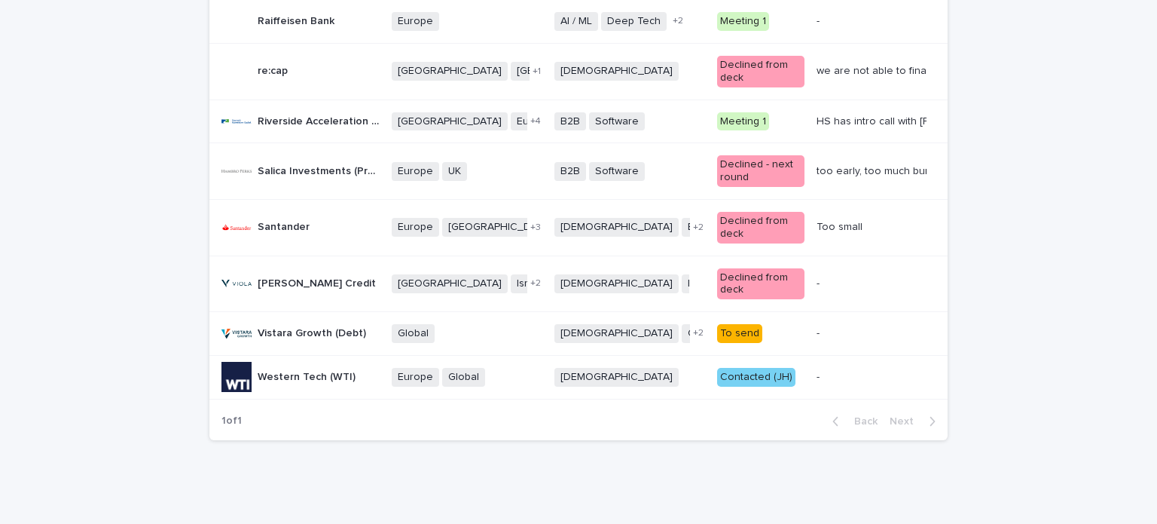
click at [717, 332] on div "To send" at bounding box center [739, 333] width 45 height 19
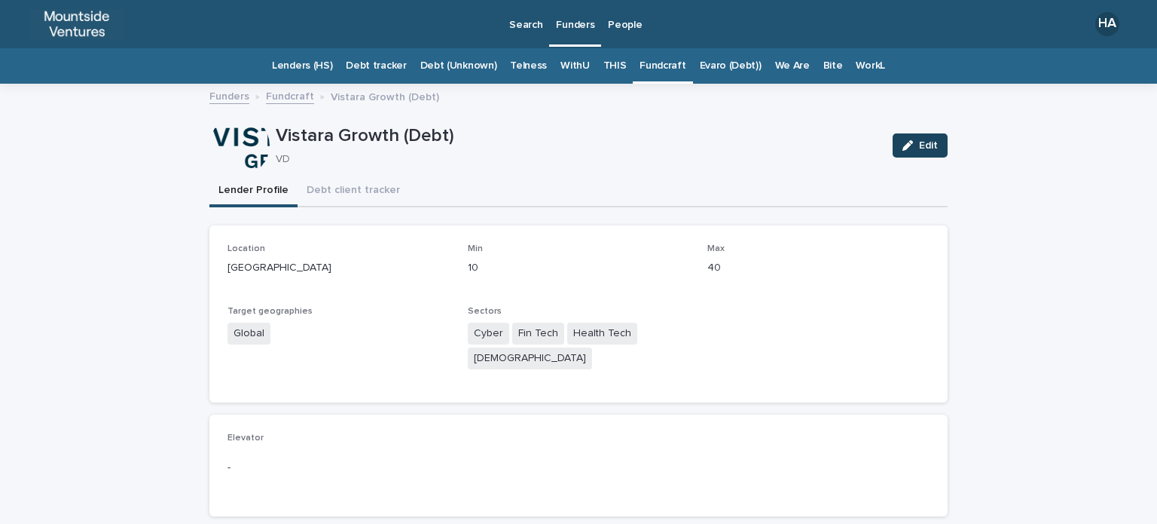
click at [919, 149] on span "Edit" at bounding box center [928, 145] width 19 height 11
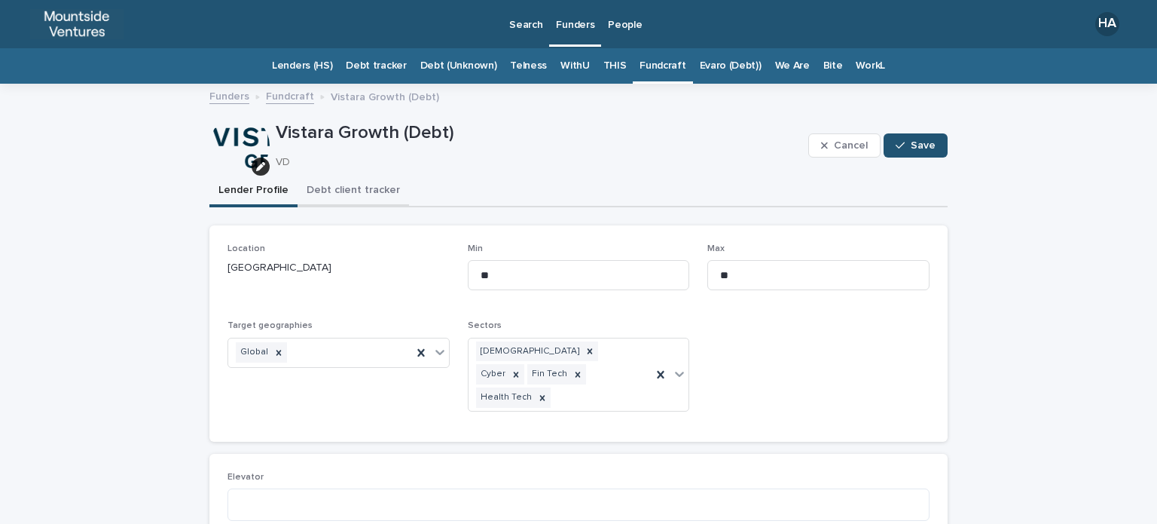
click at [344, 192] on button "Debt client tracker" at bounding box center [354, 192] width 112 height 32
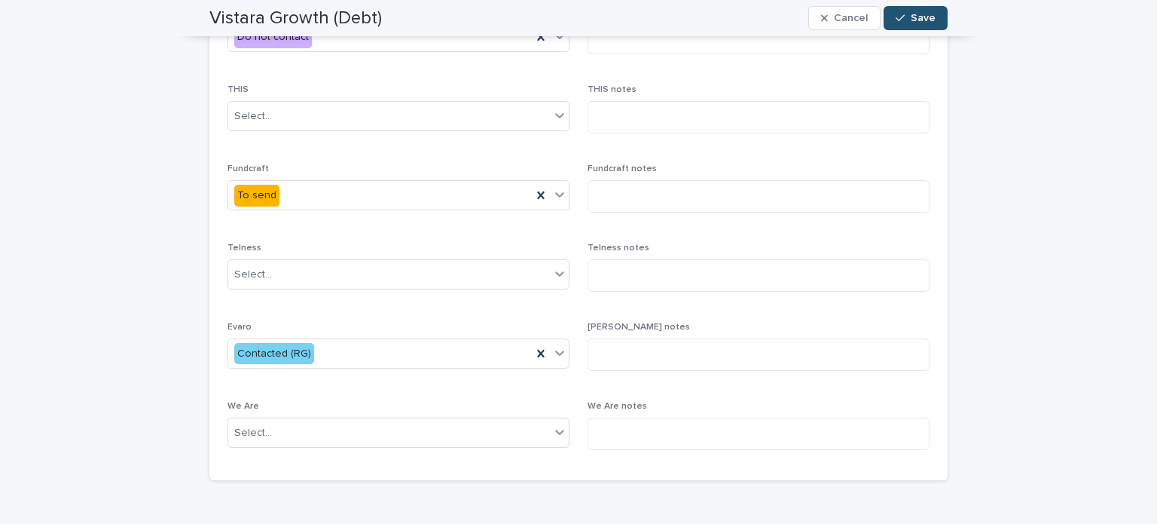
scroll to position [398, 0]
click at [452, 188] on div "To send" at bounding box center [380, 194] width 304 height 25
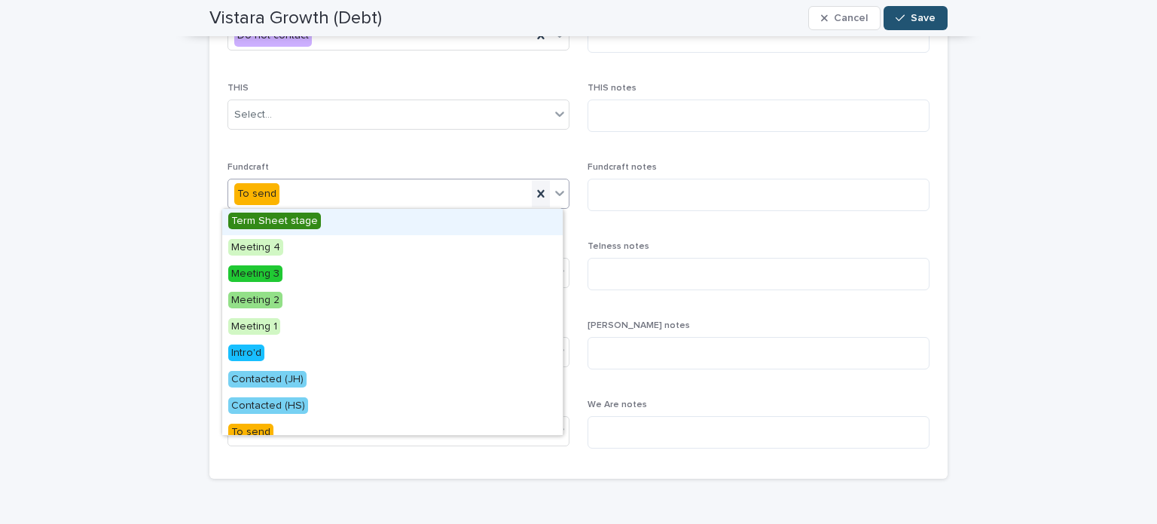
click at [533, 189] on icon at bounding box center [540, 193] width 15 height 15
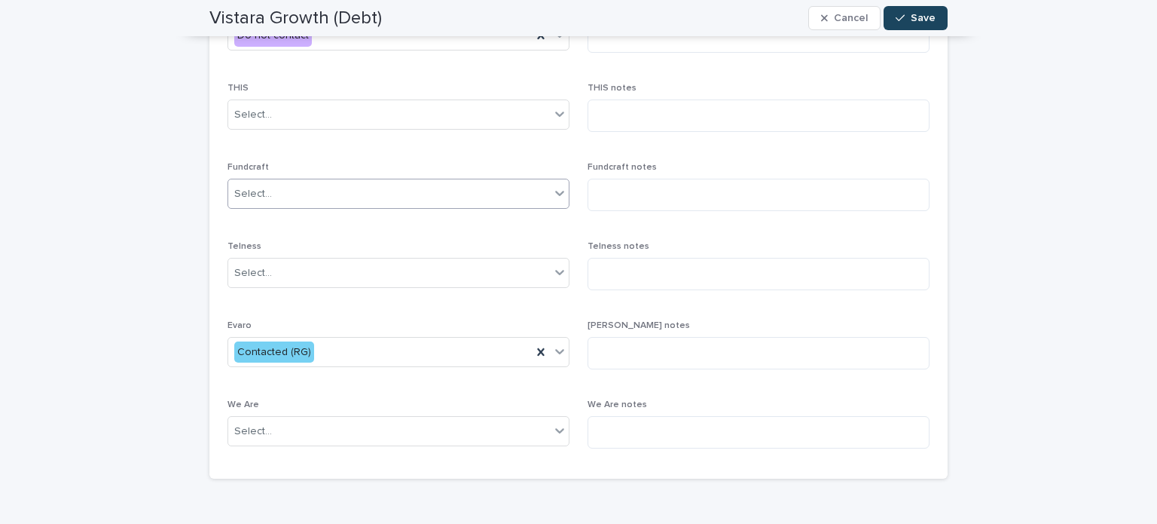
click at [891, 11] on button "Save" at bounding box center [916, 18] width 64 height 24
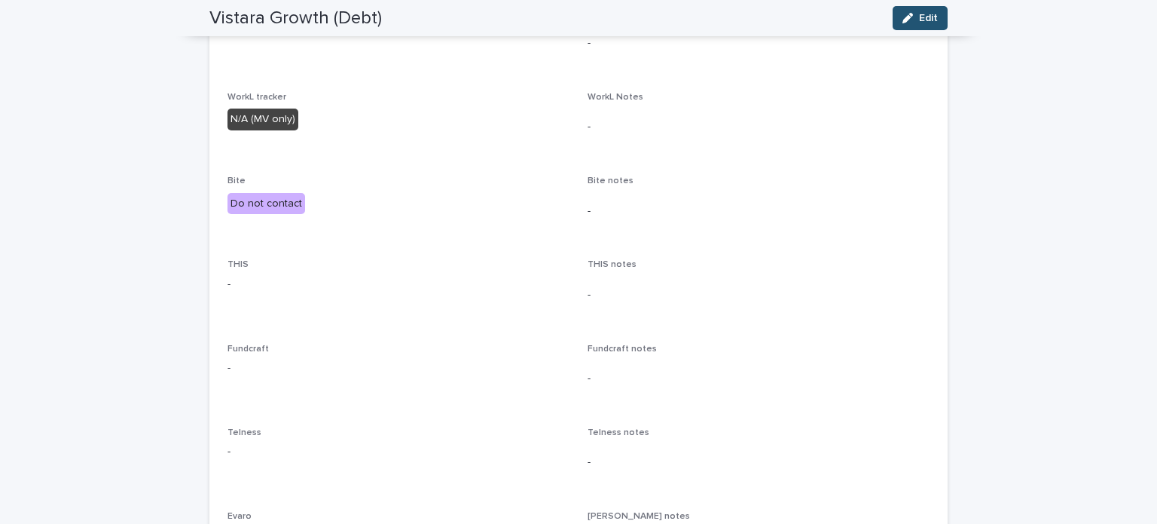
scroll to position [0, 0]
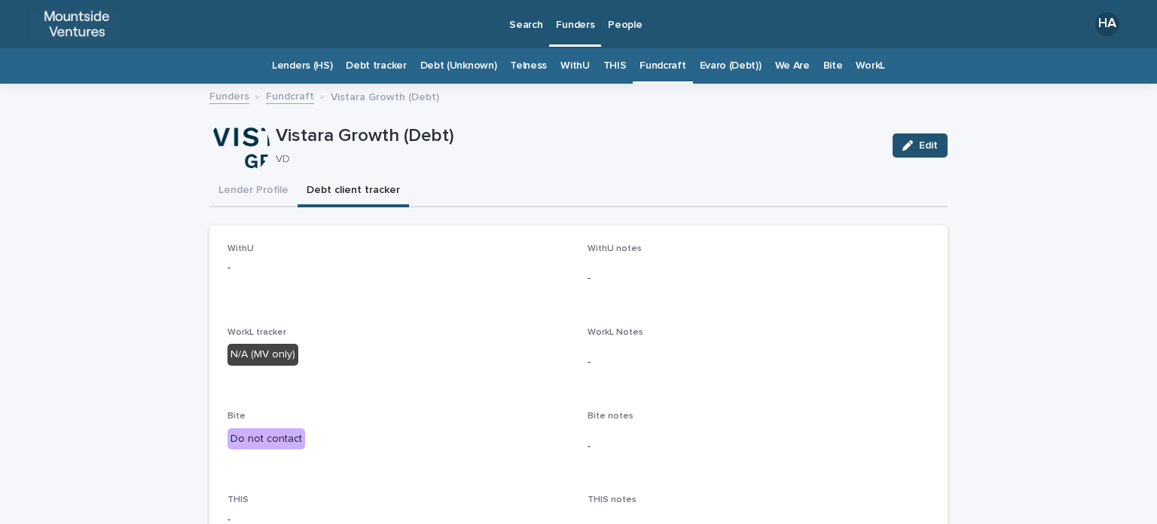
click at [653, 60] on link "Fundcraft" at bounding box center [663, 65] width 46 height 35
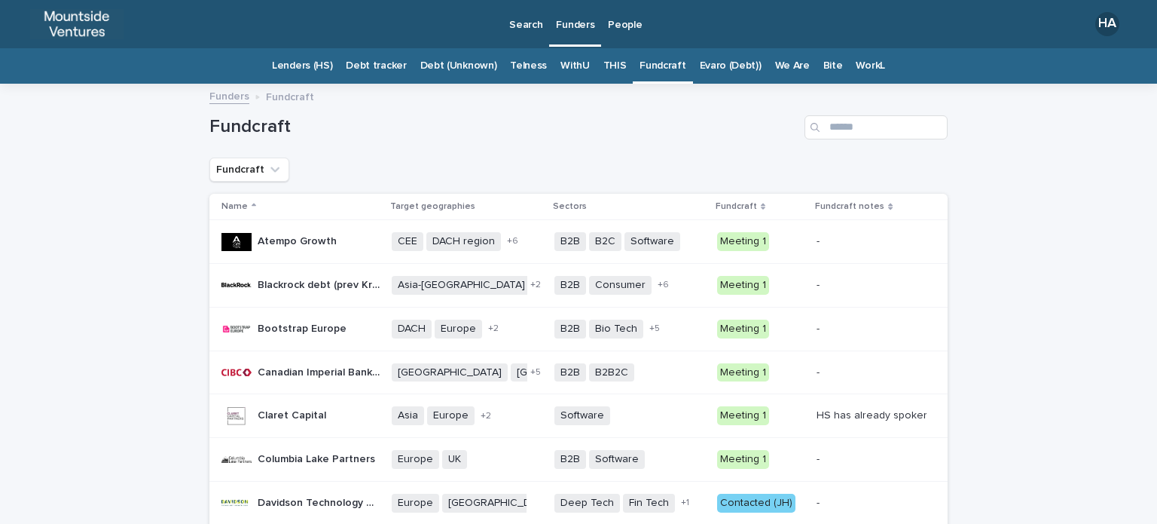
click at [606, 64] on link "THIS" at bounding box center [615, 65] width 23 height 35
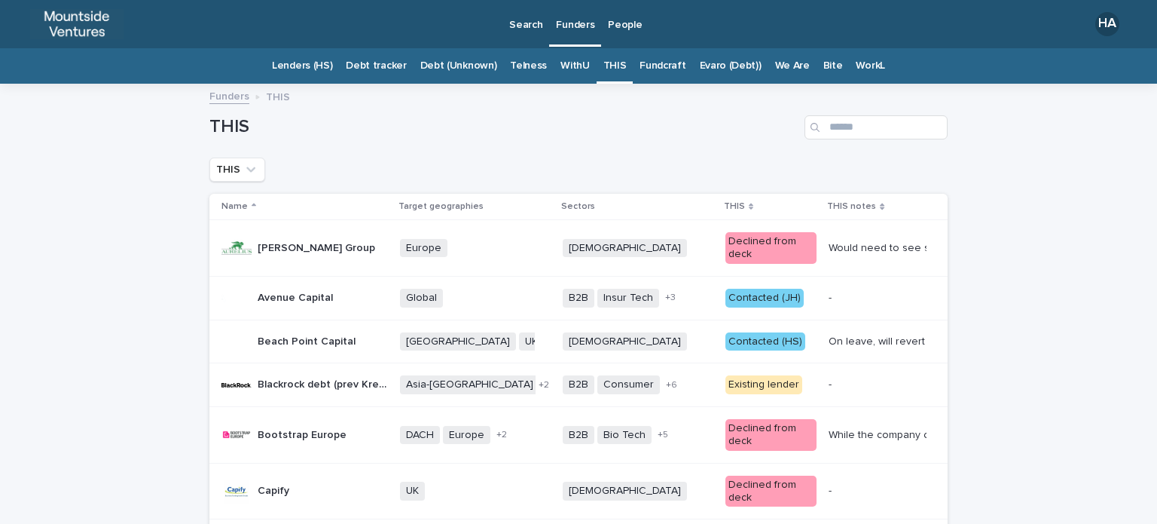
click at [729, 72] on link "Evaro (Debt))" at bounding box center [731, 65] width 62 height 35
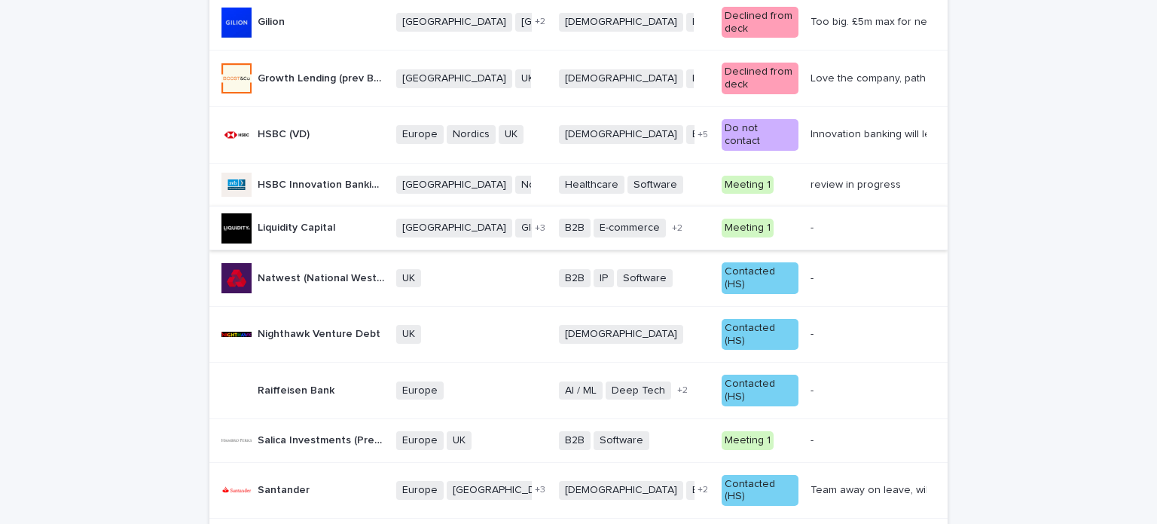
scroll to position [784, 0]
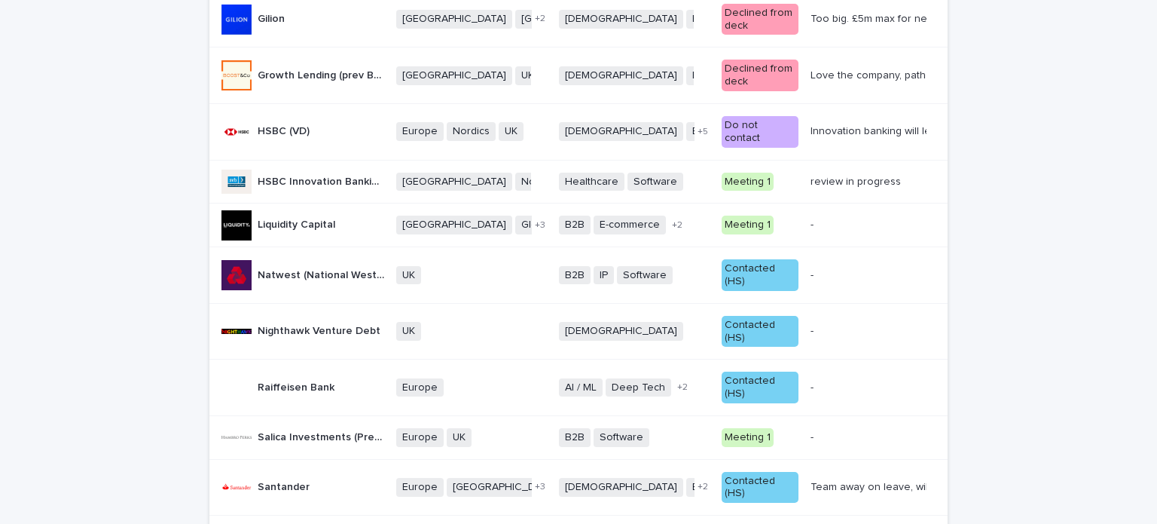
click at [805, 247] on td "- -" at bounding box center [876, 275] width 143 height 57
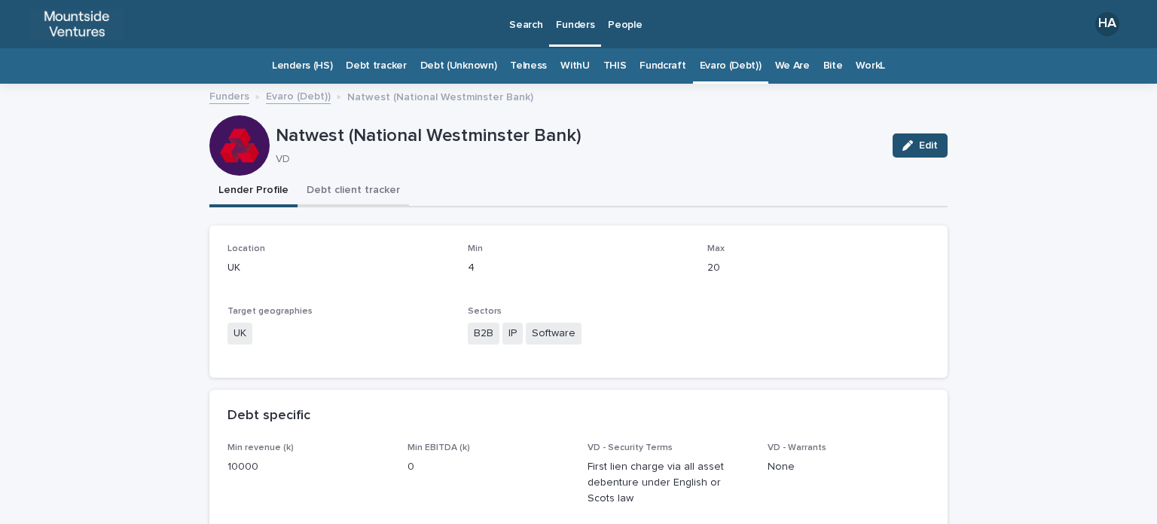
click at [338, 185] on button "Debt client tracker" at bounding box center [354, 192] width 112 height 32
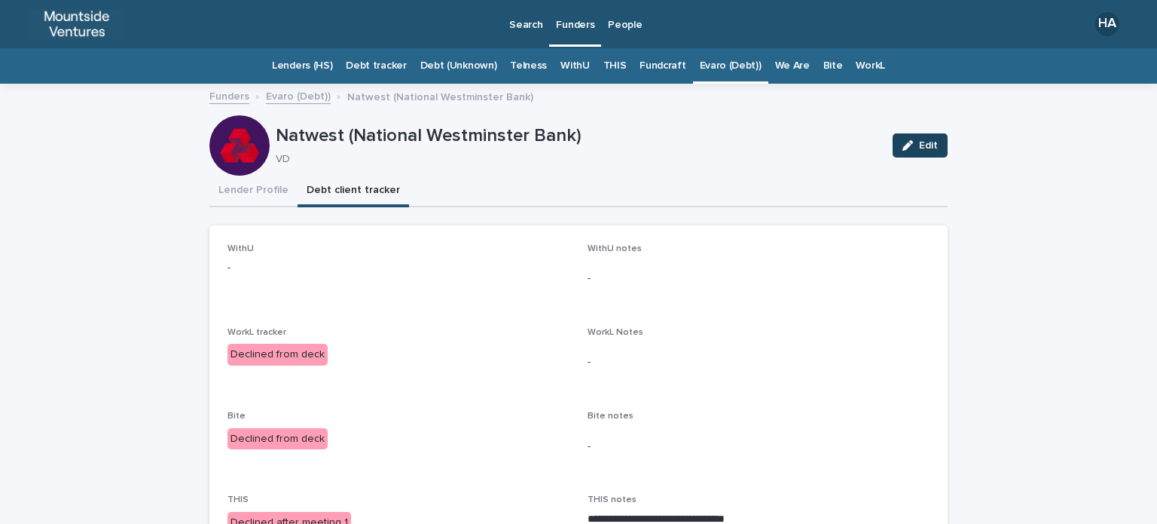
click at [910, 146] on div "button" at bounding box center [911, 145] width 17 height 11
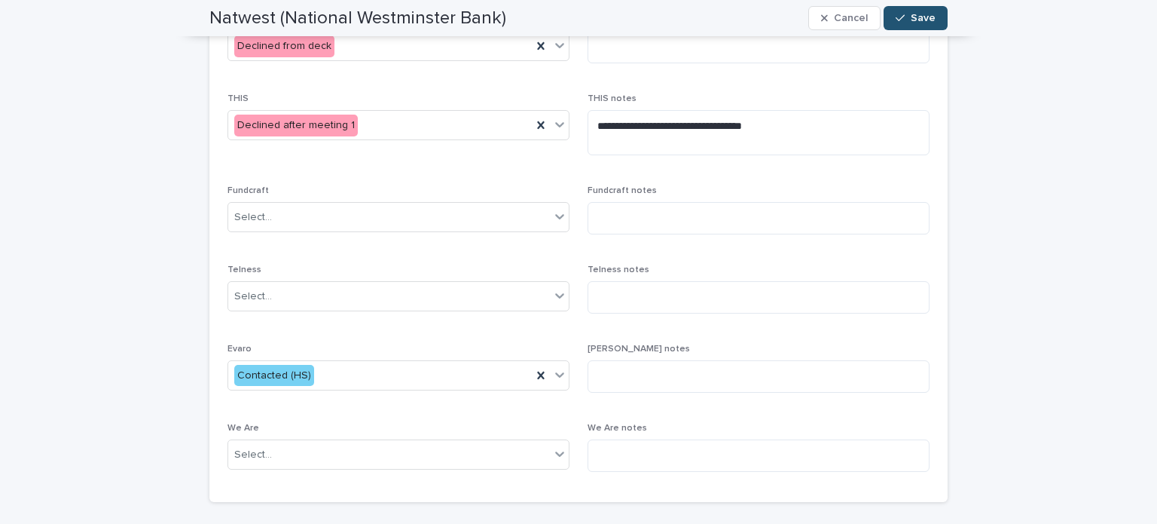
scroll to position [388, 0]
click at [635, 371] on textarea at bounding box center [759, 375] width 342 height 32
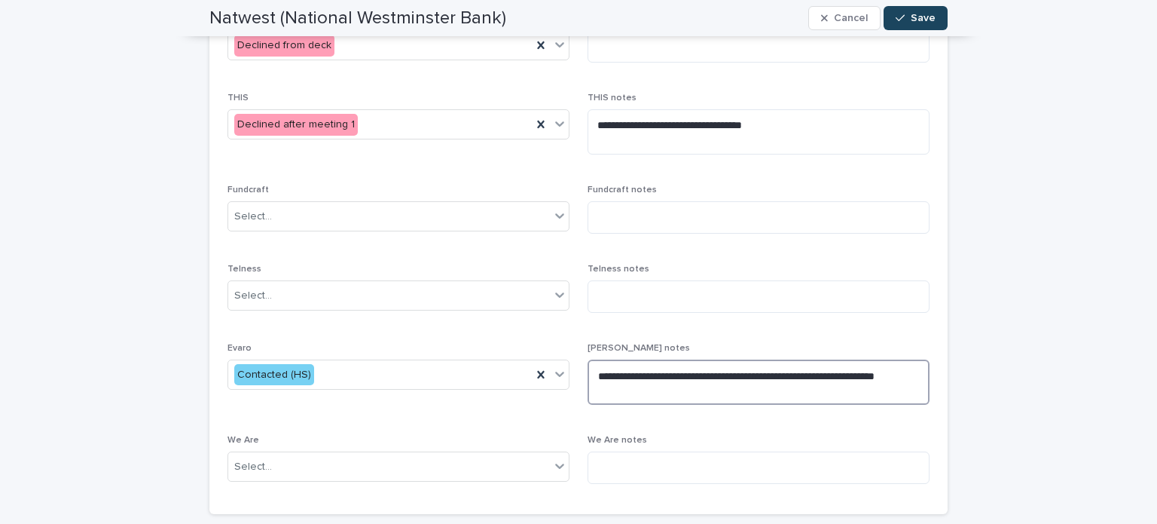
type textarea "**********"
click at [904, 17] on div "button" at bounding box center [903, 18] width 15 height 11
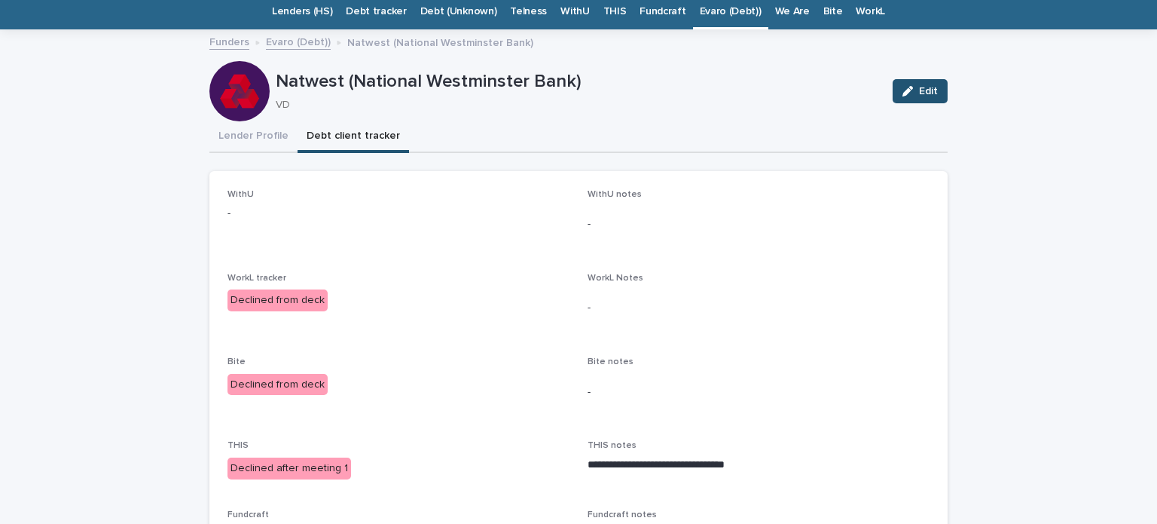
scroll to position [54, 0]
click at [717, 17] on link "Evaro (Debt))" at bounding box center [731, 11] width 62 height 35
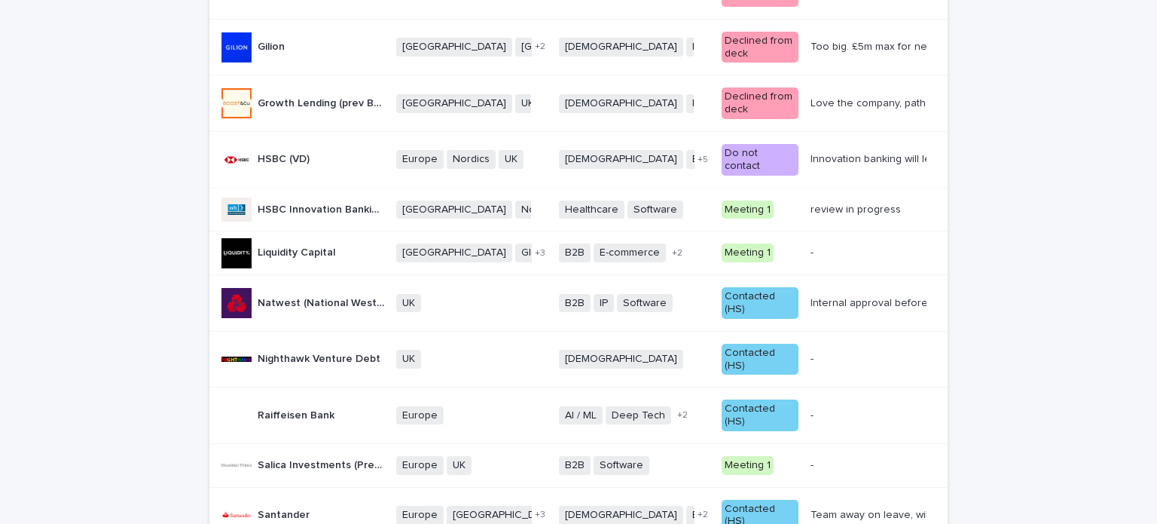
scroll to position [756, 0]
click at [778, 343] on div "Contacted (HS)" at bounding box center [760, 359] width 76 height 32
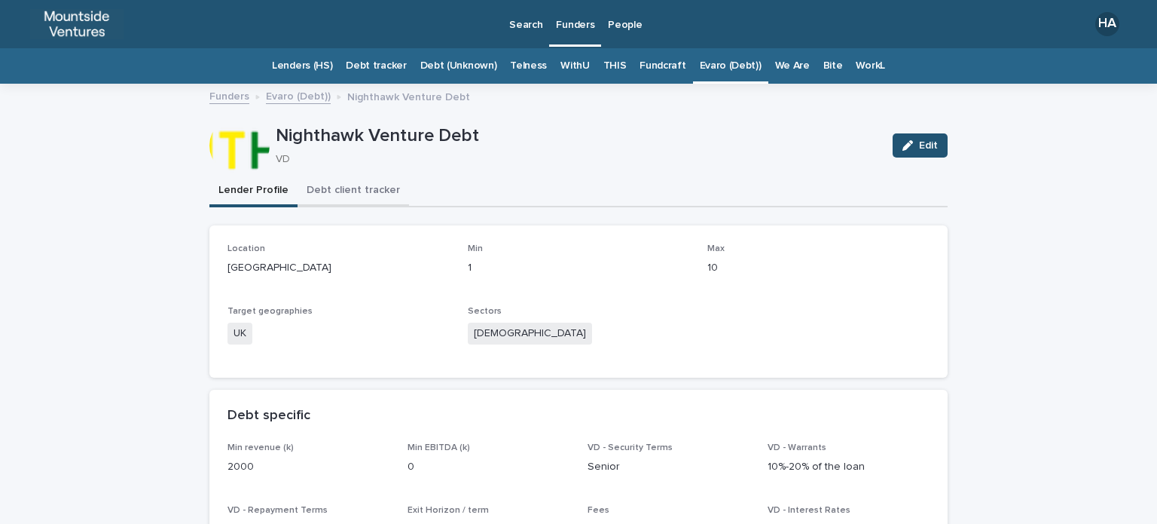
click at [335, 192] on button "Debt client tracker" at bounding box center [354, 192] width 112 height 32
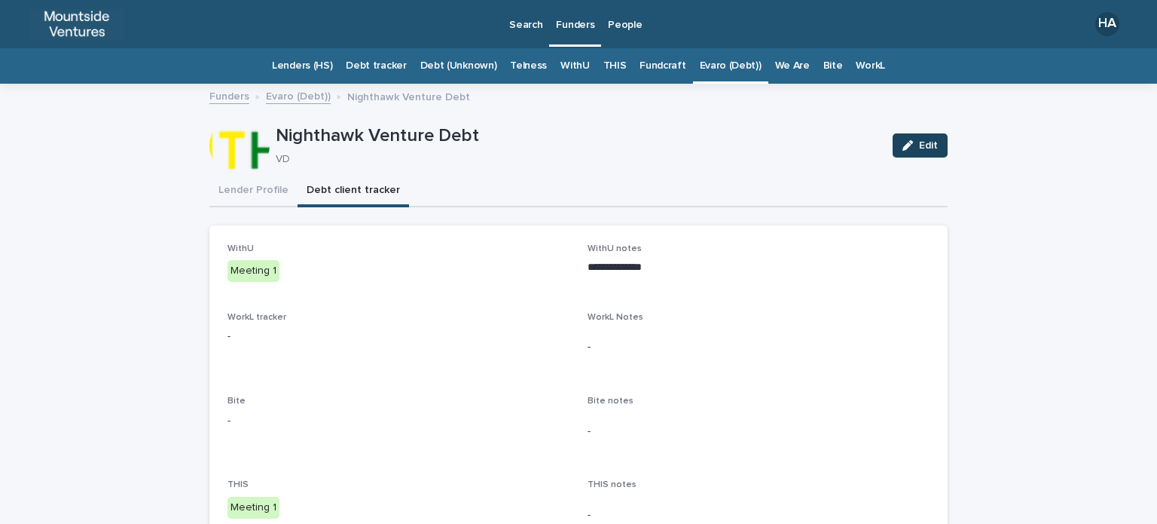
click at [915, 154] on button "Edit" at bounding box center [920, 145] width 55 height 24
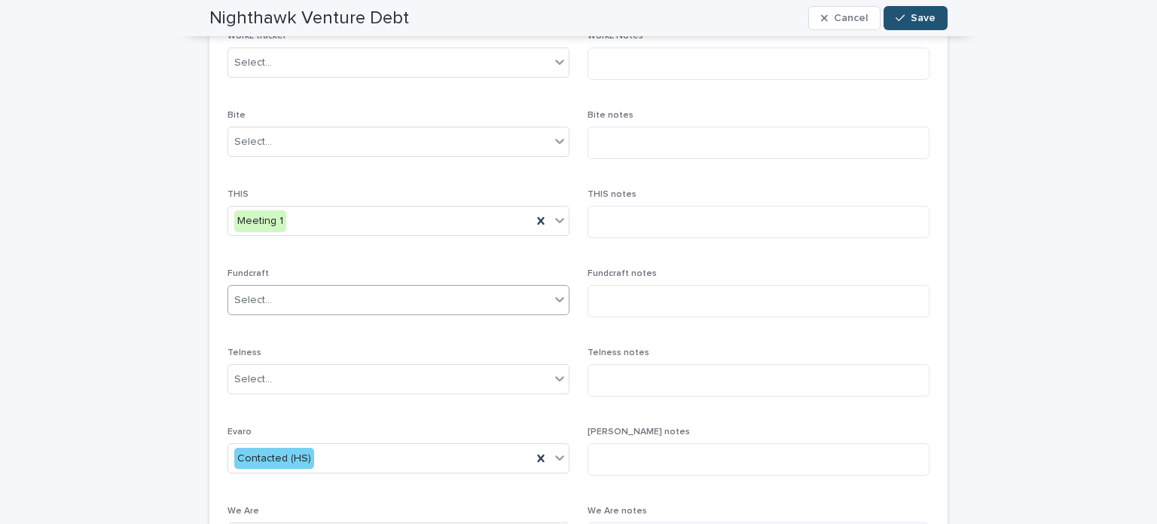
scroll to position [452, 0]
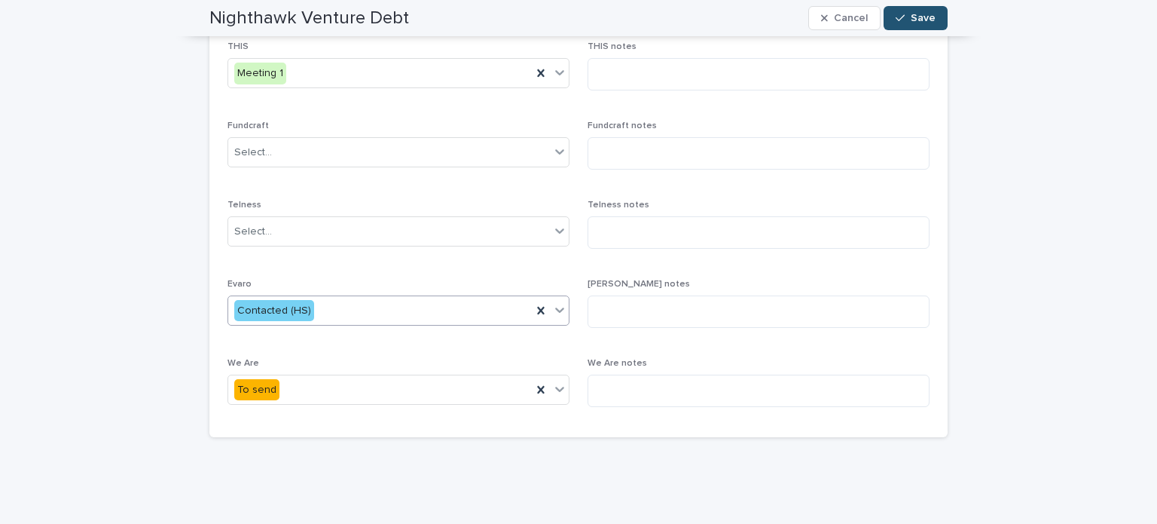
click at [446, 313] on div "Contacted (HS)" at bounding box center [380, 310] width 304 height 25
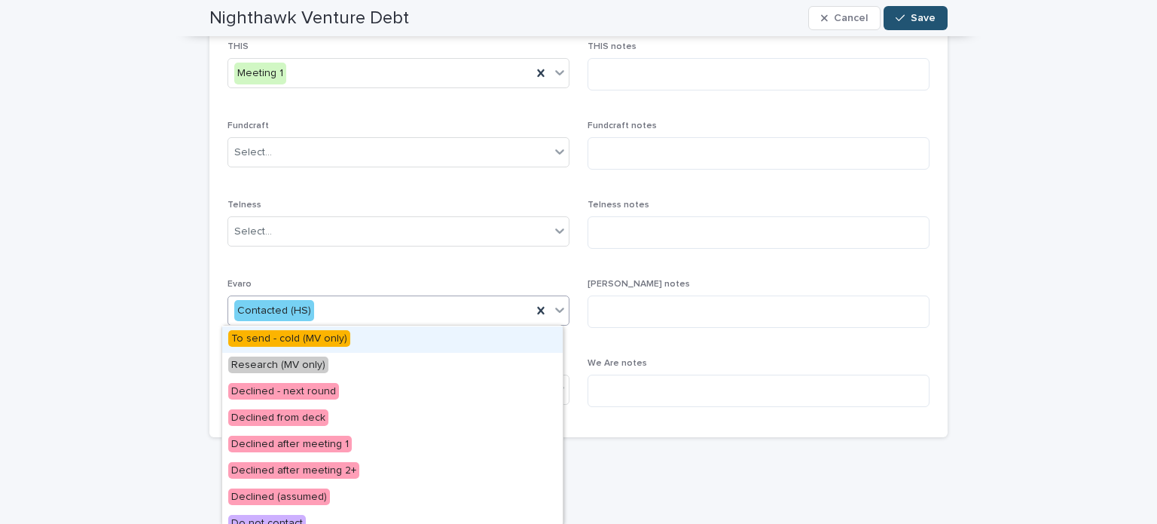
scroll to position [346, 0]
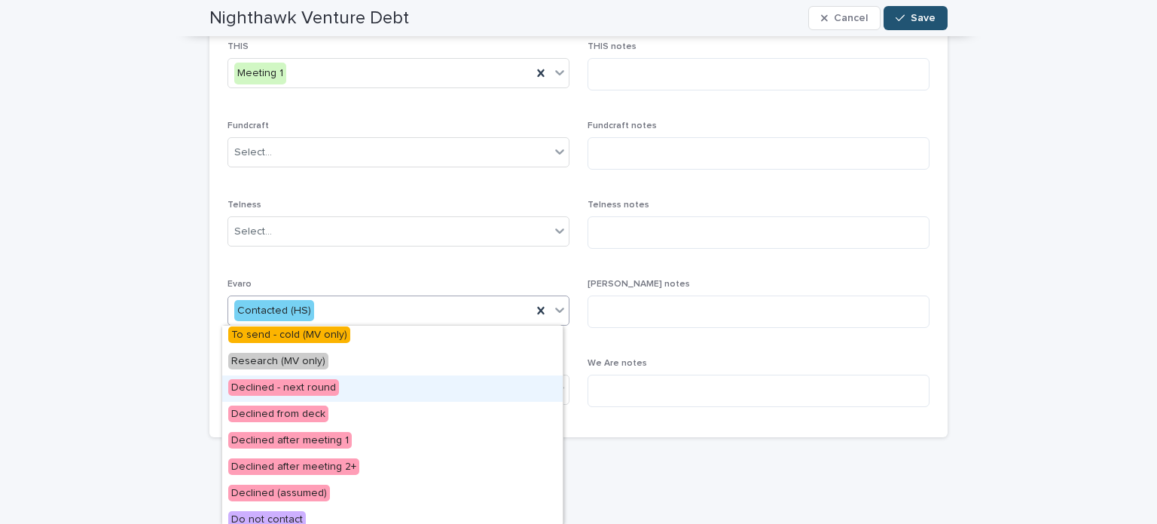
click at [376, 392] on div "Declined - next round" at bounding box center [392, 388] width 341 height 26
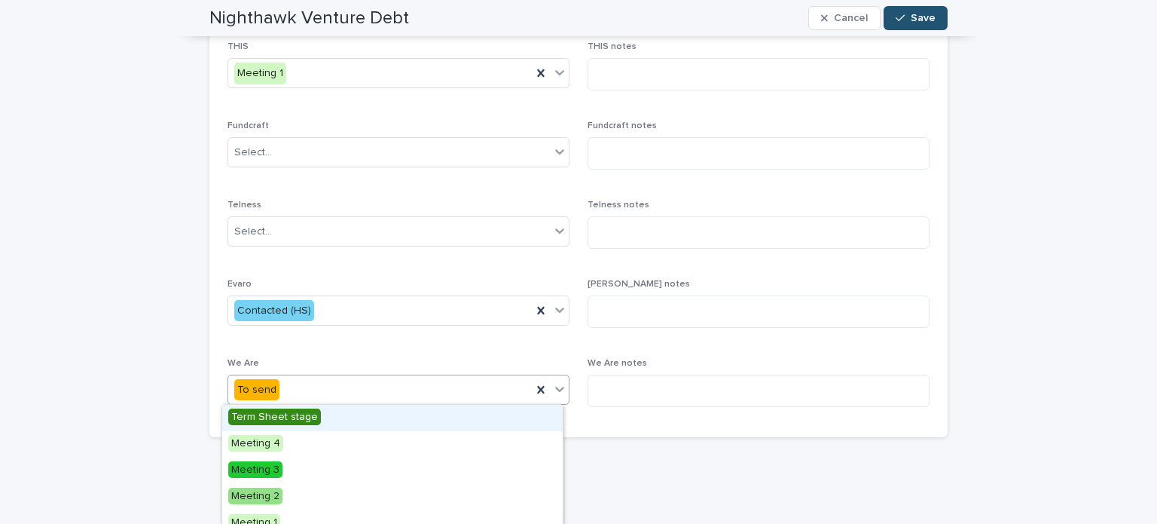
click at [376, 392] on div "To send" at bounding box center [380, 389] width 304 height 25
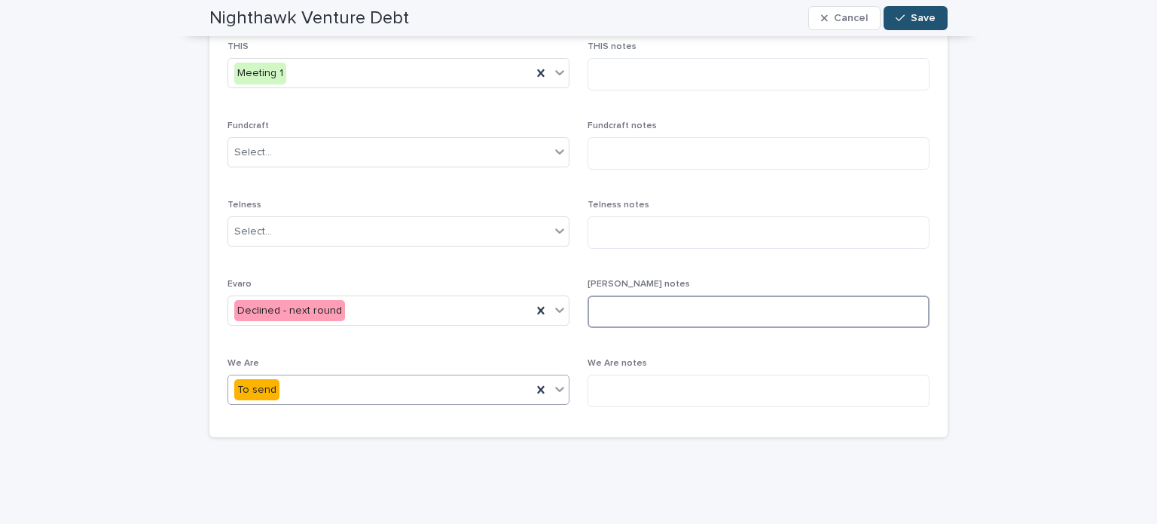
click at [650, 304] on textarea at bounding box center [759, 311] width 342 height 32
type textarea "**********"
click at [900, 20] on icon "button" at bounding box center [900, 18] width 9 height 11
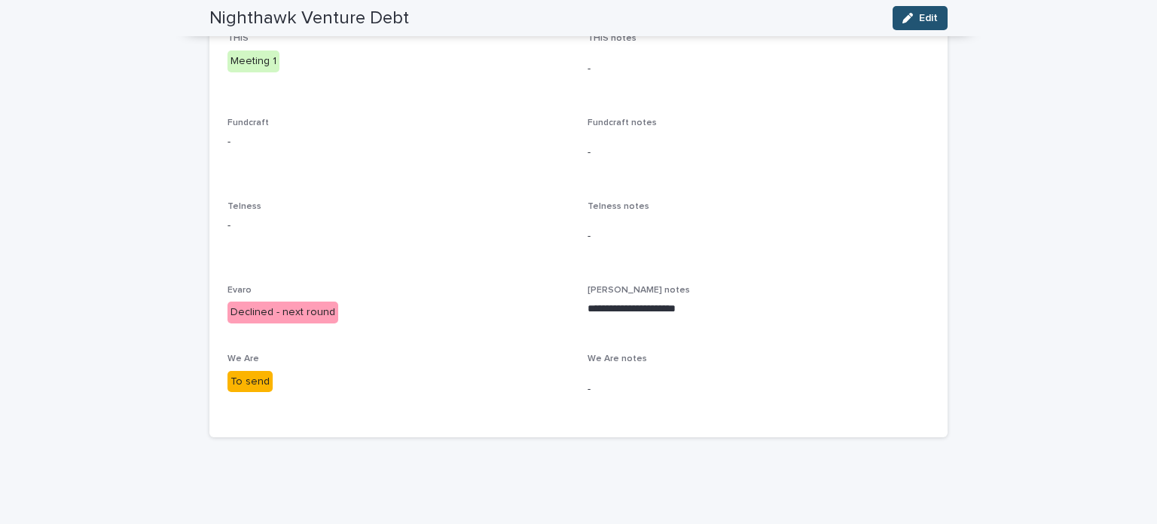
scroll to position [0, 0]
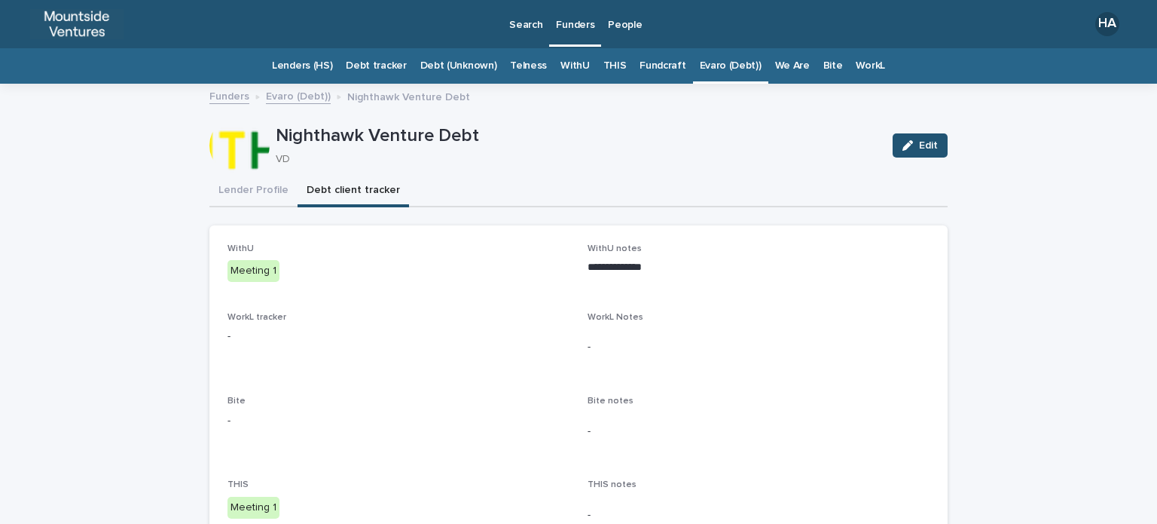
click at [700, 68] on link "Evaro (Debt))" at bounding box center [731, 65] width 62 height 35
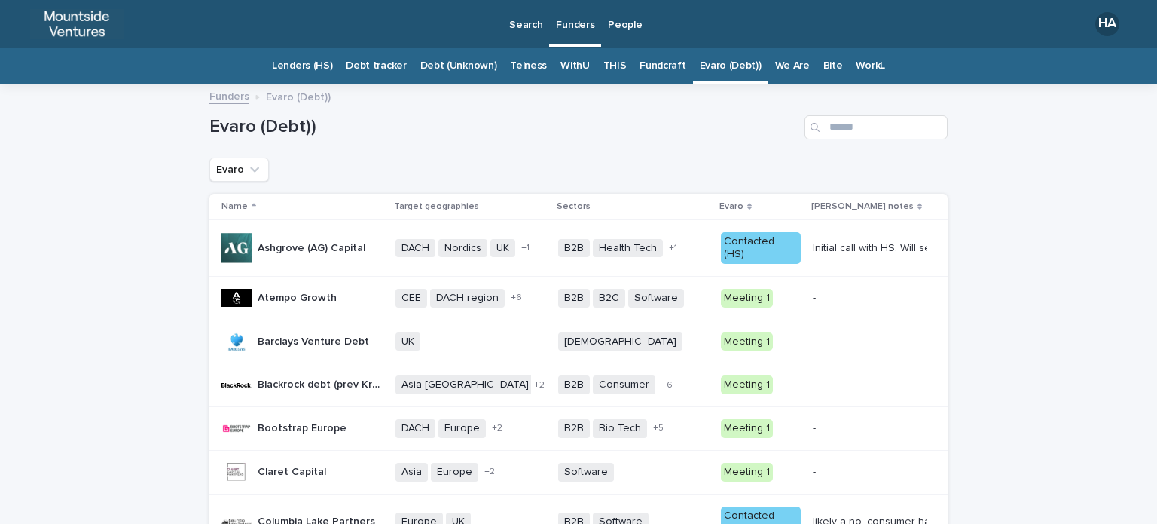
click at [651, 64] on link "Fundcraft" at bounding box center [663, 65] width 46 height 35
